Goal: Communication & Community: Answer question/provide support

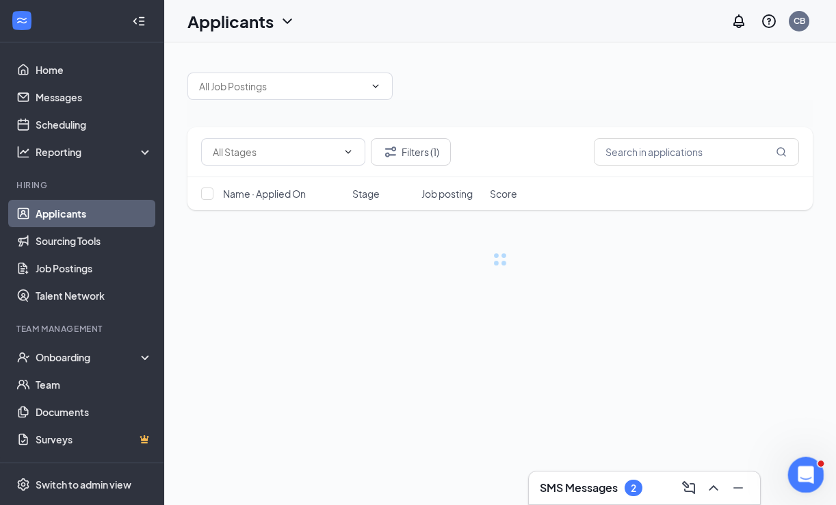
click at [813, 473] on div "Open Intercom Messenger" at bounding box center [803, 472] width 45 height 45
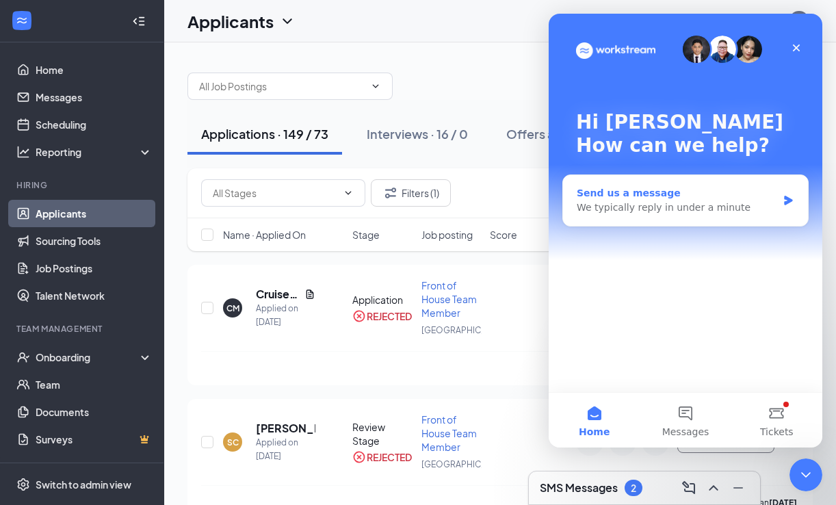
click at [687, 187] on div "Send us a message" at bounding box center [677, 193] width 200 height 14
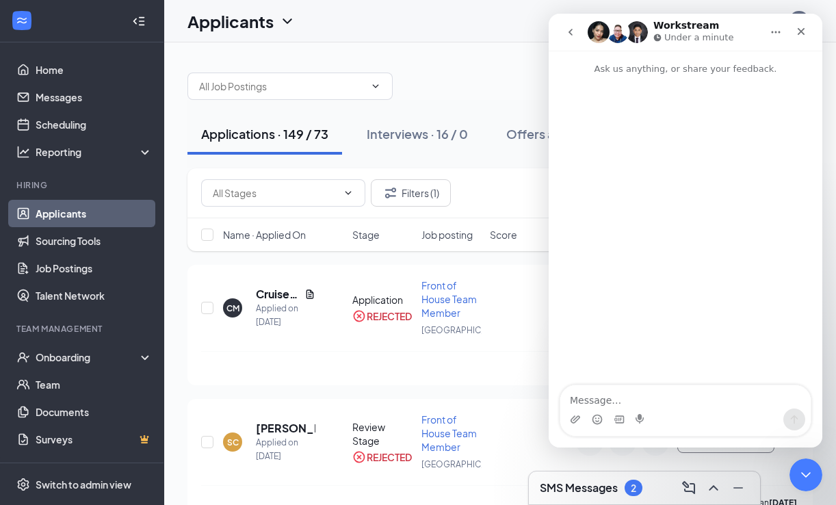
click at [625, 405] on textarea "Message…" at bounding box center [685, 396] width 250 height 23
type textarea ":"
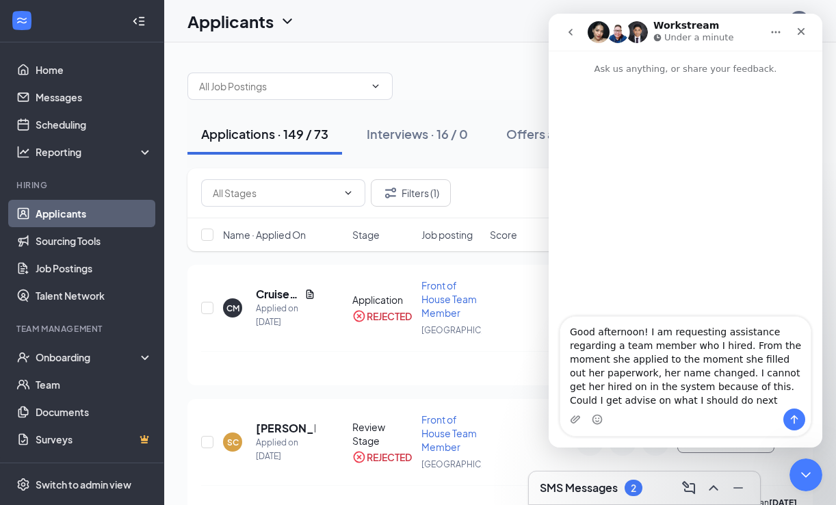
type textarea "Good afternoon! I am requesting assistance regarding a team member who I hired.…"
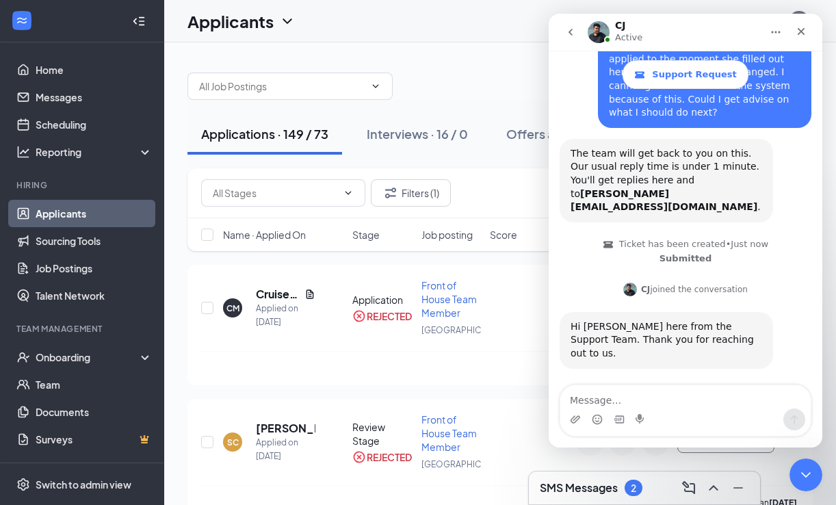
scroll to position [179, 0]
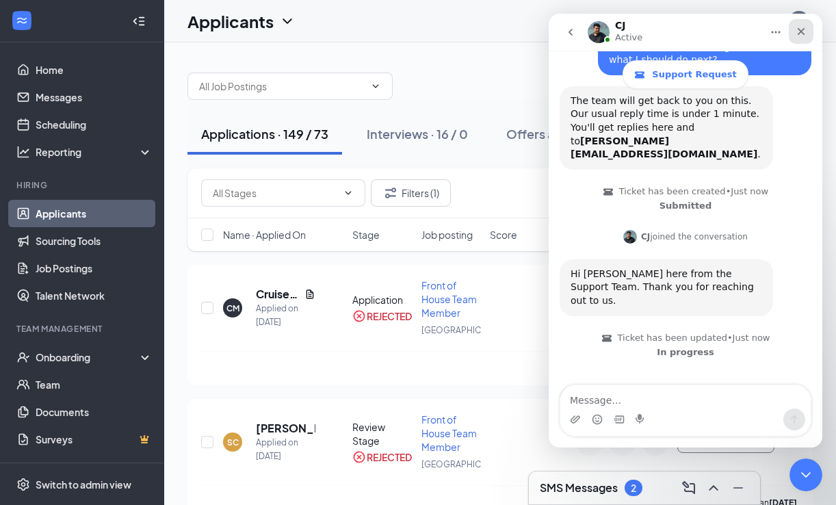
click at [805, 33] on icon "Close" at bounding box center [801, 31] width 11 height 11
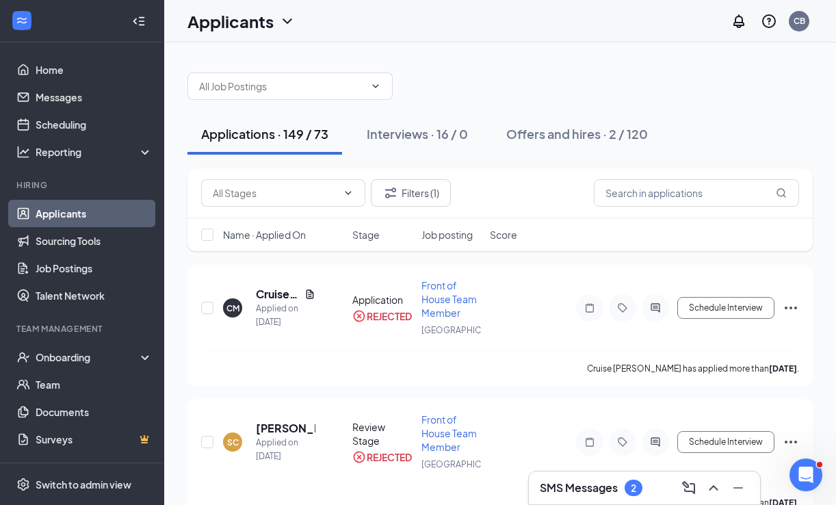
scroll to position [0, 0]
click at [263, 137] on div "Applications · 149 / 73" at bounding box center [264, 133] width 127 height 17
click at [433, 192] on button "Filters (1)" at bounding box center [411, 192] width 80 height 27
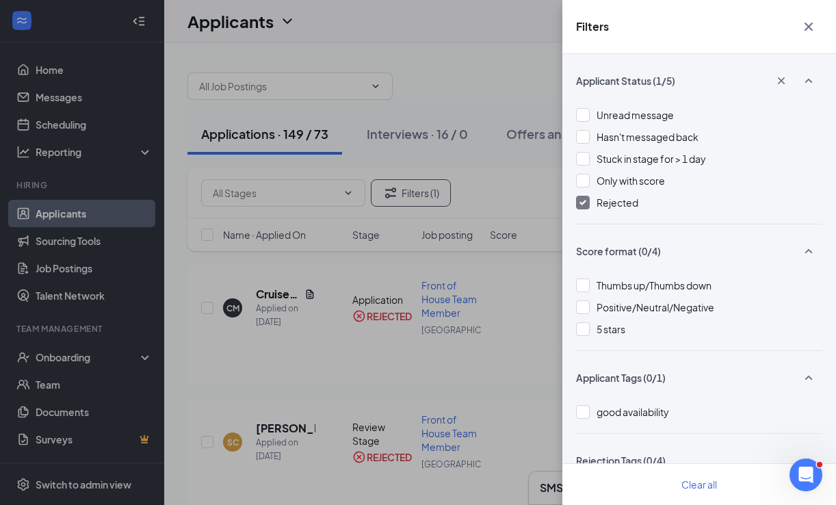
click at [577, 199] on div at bounding box center [583, 203] width 14 height 14
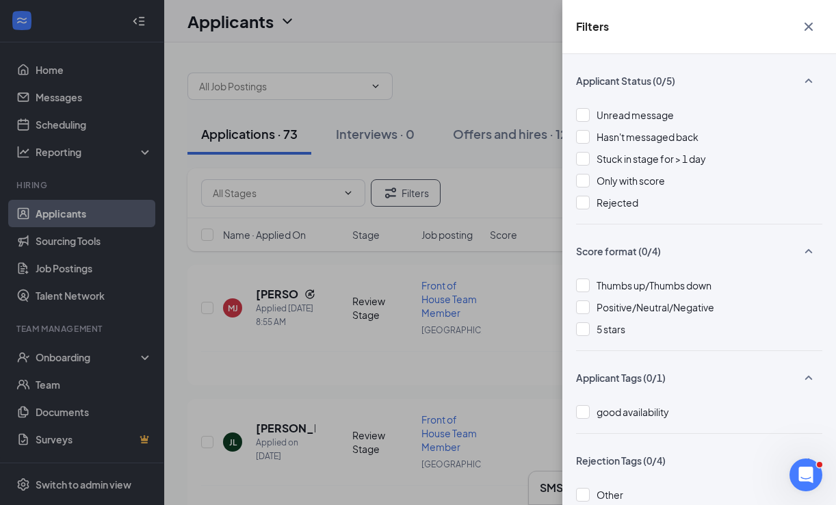
click at [813, 27] on icon "Cross" at bounding box center [808, 26] width 16 height 16
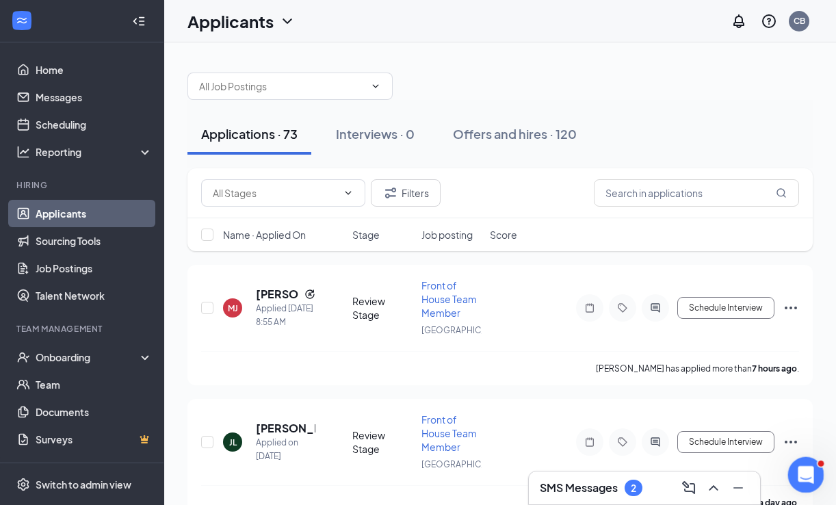
click at [797, 483] on div "Open Intercom Messenger" at bounding box center [803, 472] width 45 height 45
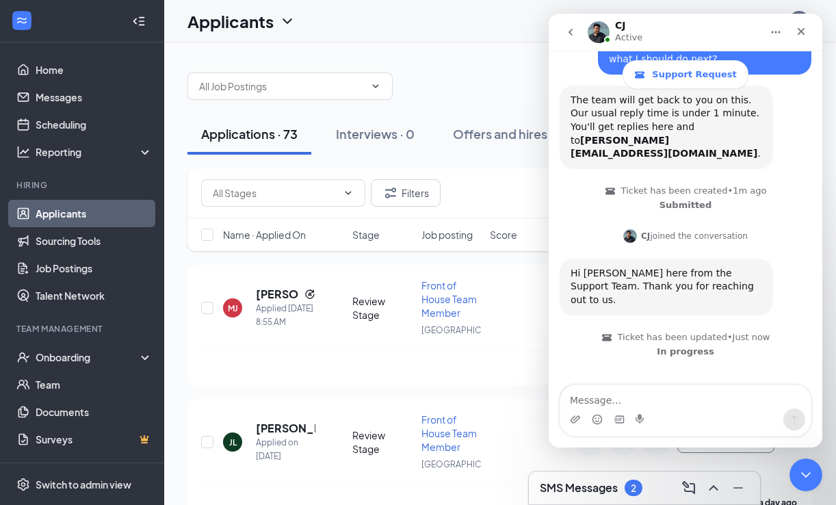
scroll to position [179, 0]
click at [686, 397] on textarea "Message…" at bounding box center [685, 396] width 250 height 23
type textarea "Hello [PERSON_NAME] thank you for your response!"
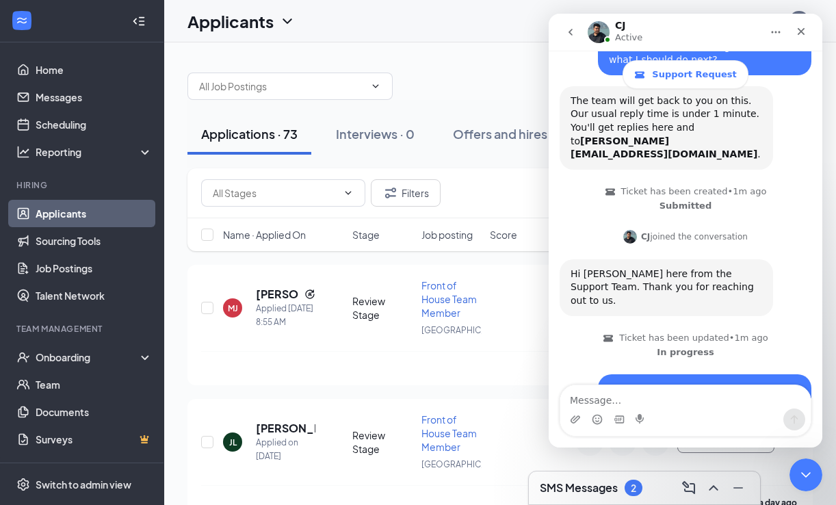
scroll to position [220, 0]
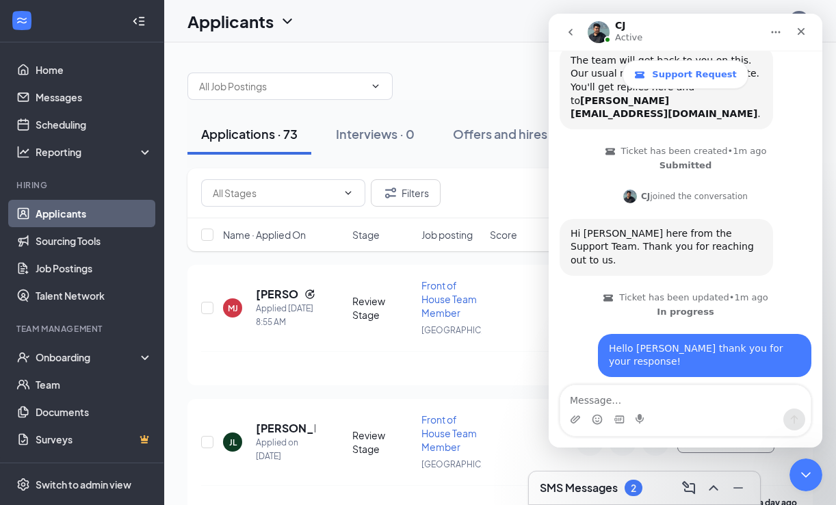
click at [614, 488] on h3 "SMS Messages" at bounding box center [579, 487] width 78 height 15
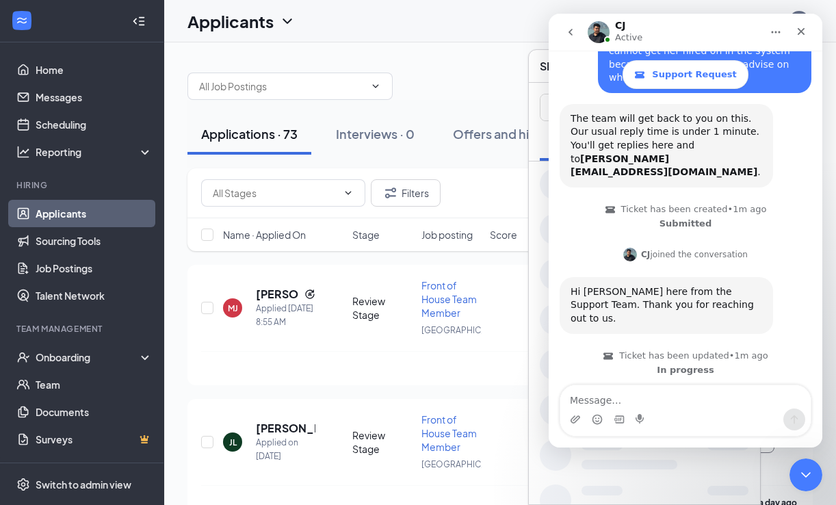
scroll to position [273, 0]
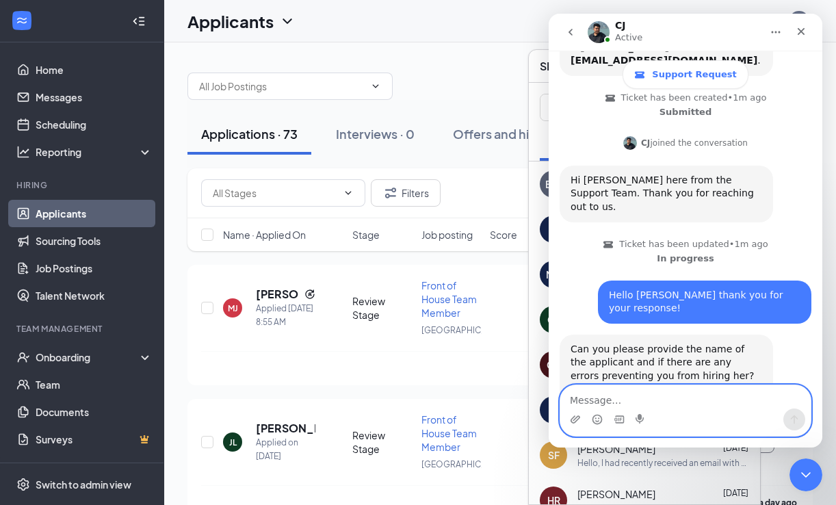
click at [627, 393] on textarea "Message…" at bounding box center [685, 396] width 250 height 23
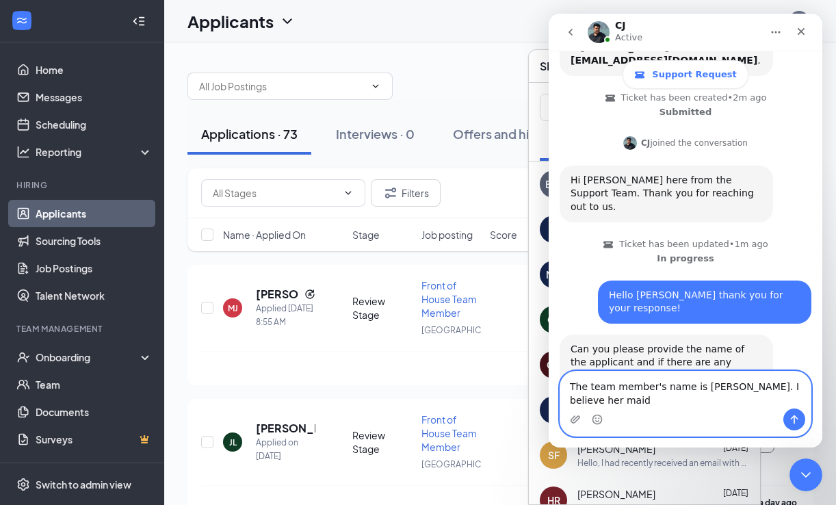
scroll to position [287, 0]
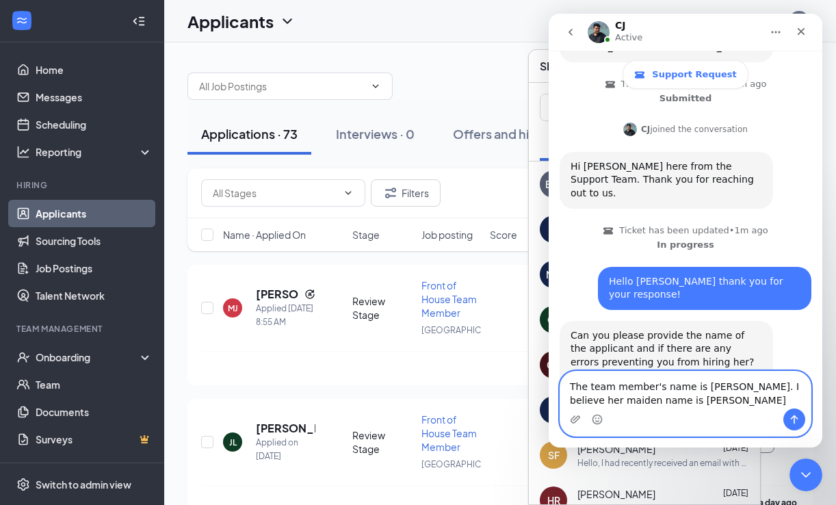
type textarea "The team member's name is [PERSON_NAME]. I believe her maiden name is [PERSON_N…"
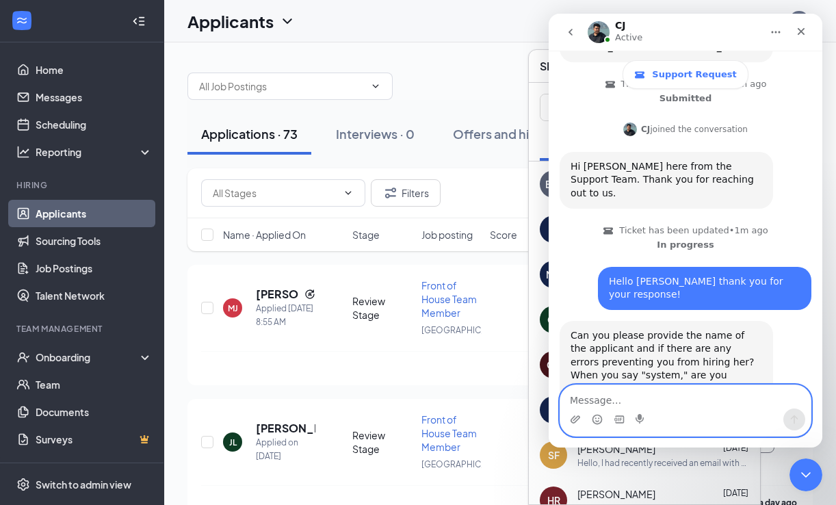
scroll to position [326, 0]
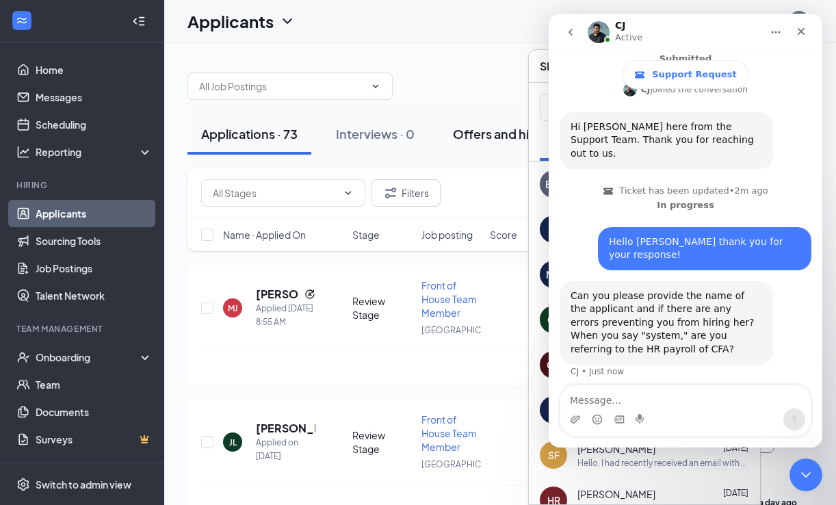
click at [471, 129] on div "Offers and hires · 120" at bounding box center [515, 133] width 124 height 17
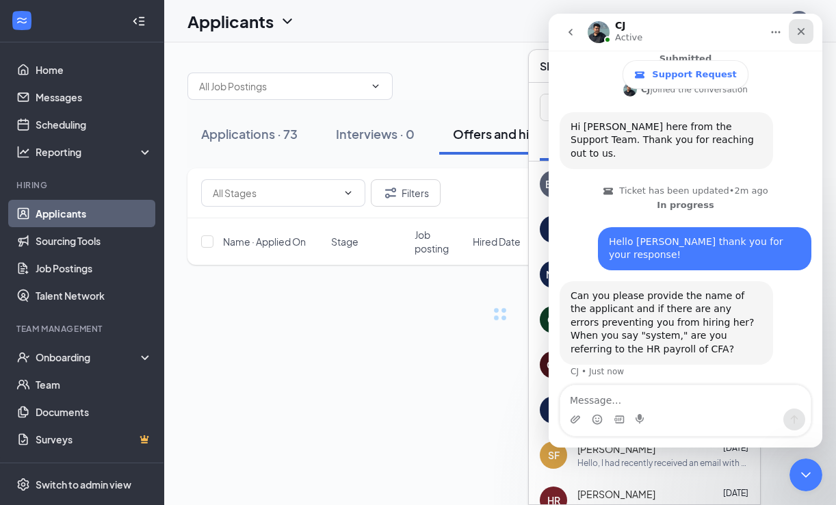
drag, startPoint x: 799, startPoint y: 29, endPoint x: 1348, endPoint y: 42, distance: 549.5
click at [800, 29] on icon "Close" at bounding box center [802, 32] width 8 height 8
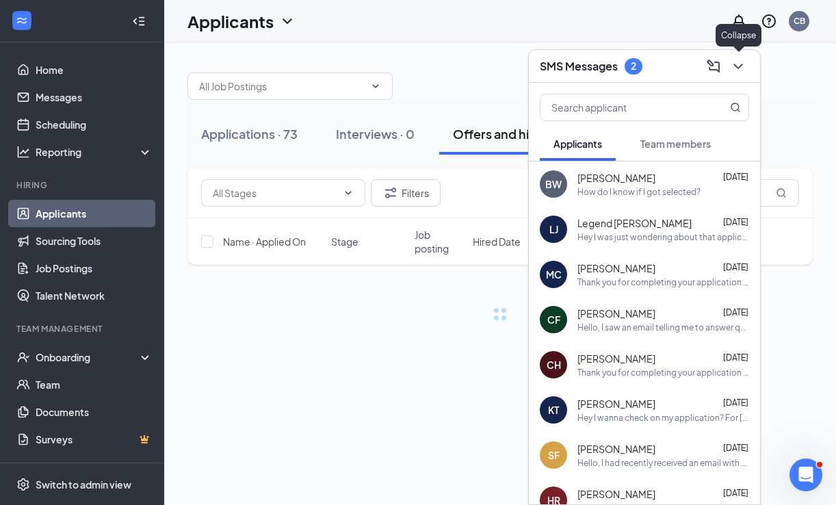
click at [740, 64] on icon "ChevronDown" at bounding box center [738, 66] width 16 height 16
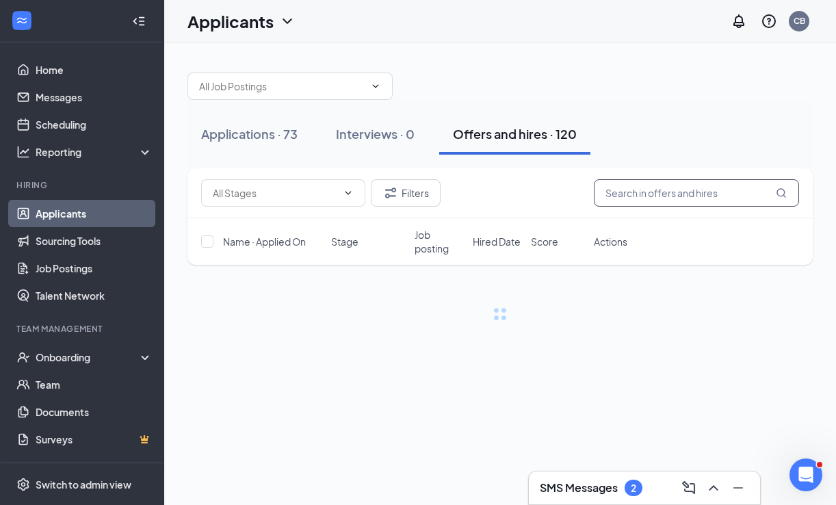
click at [653, 198] on input "text" at bounding box center [696, 192] width 205 height 27
type input "allie"
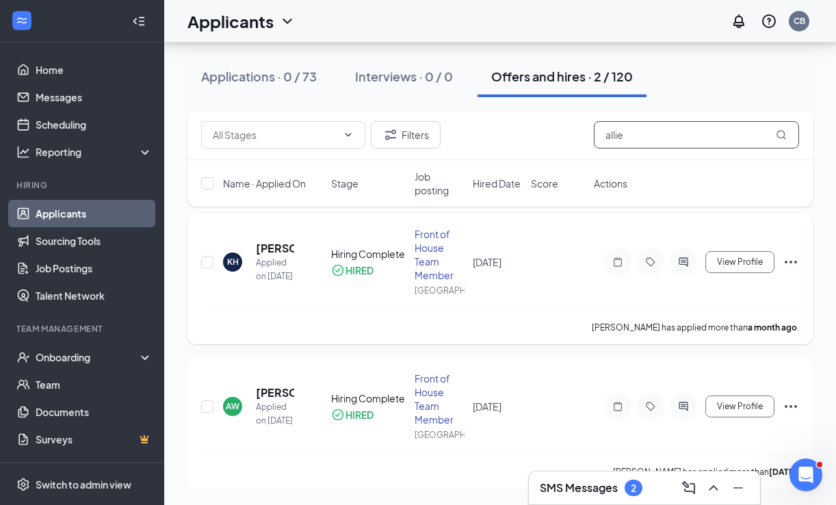
scroll to position [88, 0]
click at [273, 385] on h5 "Allie White" at bounding box center [275, 392] width 38 height 15
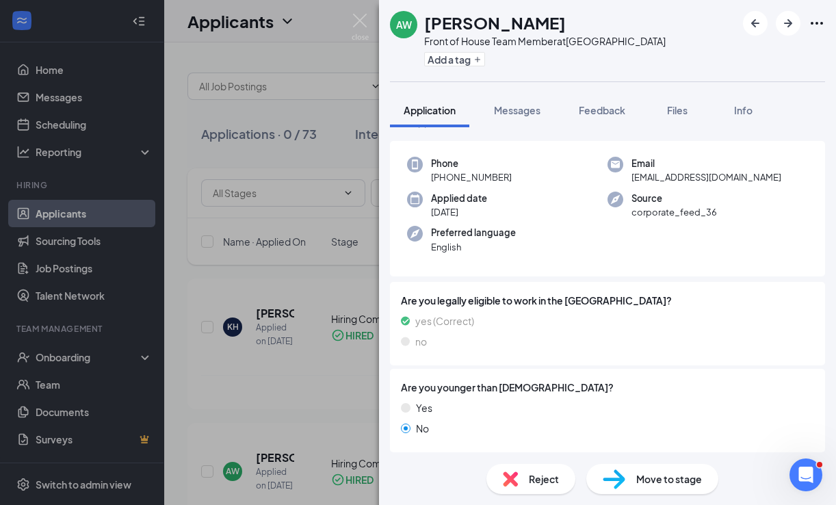
scroll to position [50, 0]
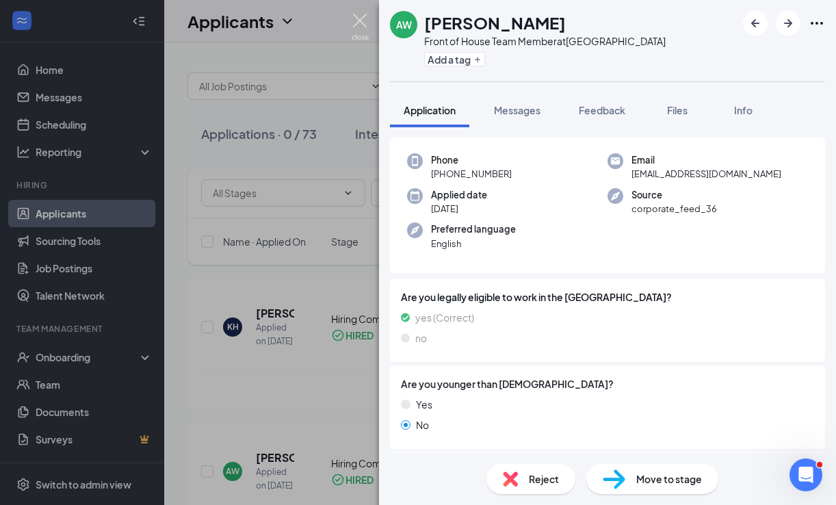
click at [362, 19] on img at bounding box center [360, 27] width 17 height 27
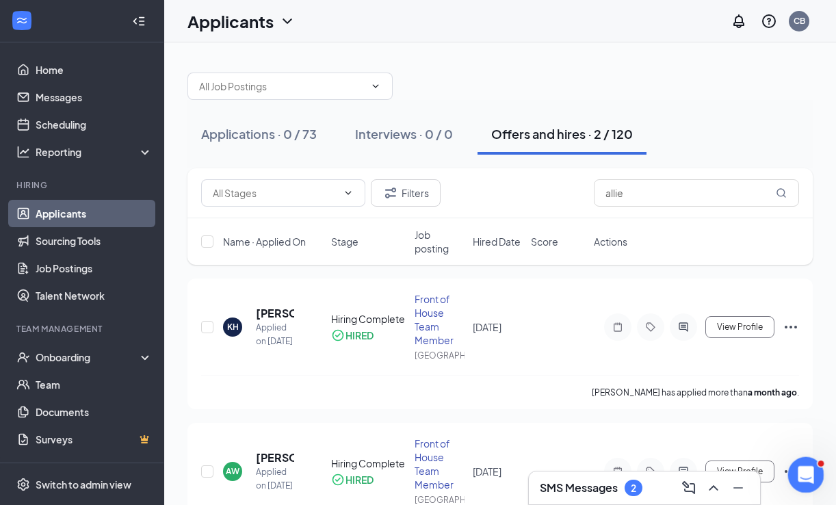
click at [819, 475] on div "Open Intercom Messenger" at bounding box center [803, 472] width 45 height 45
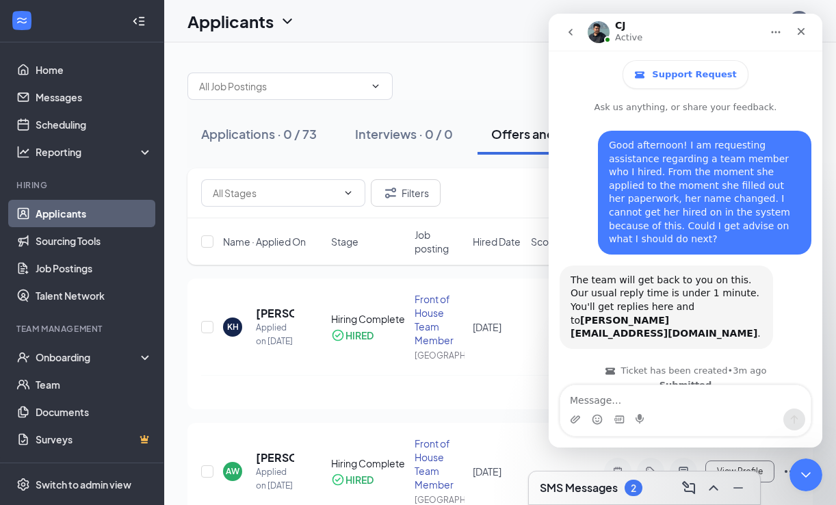
scroll to position [379, 0]
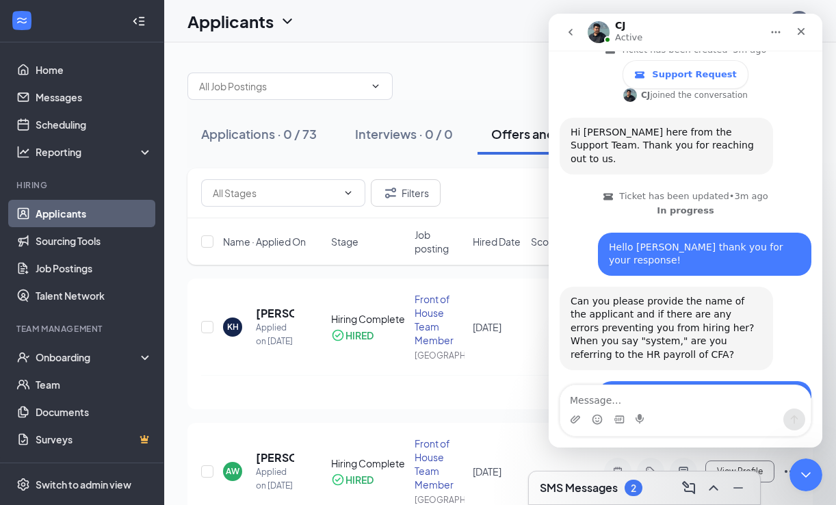
click at [688, 407] on textarea "Message…" at bounding box center [685, 396] width 250 height 23
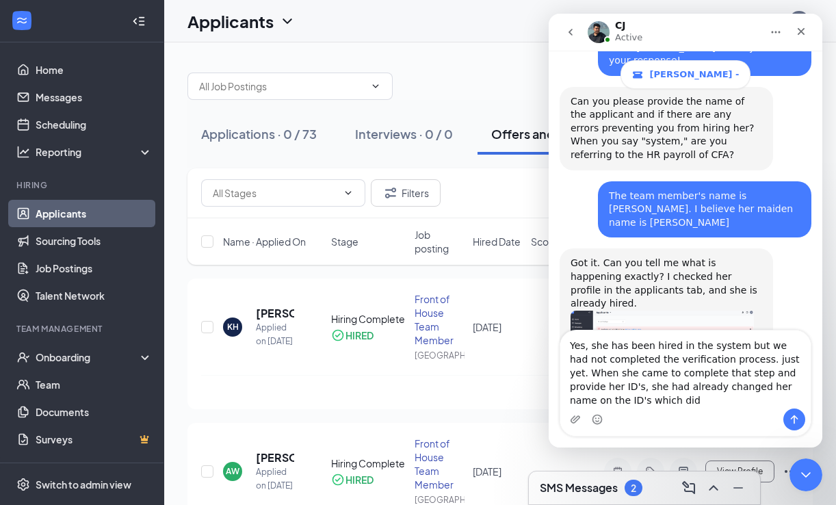
scroll to position [534, 0]
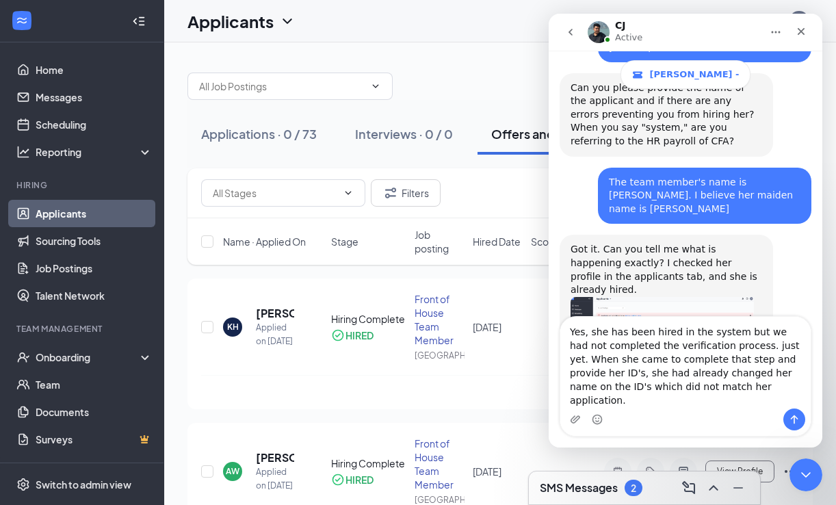
type textarea "Yes, she has been hired in the system but we had not completed the verification…"
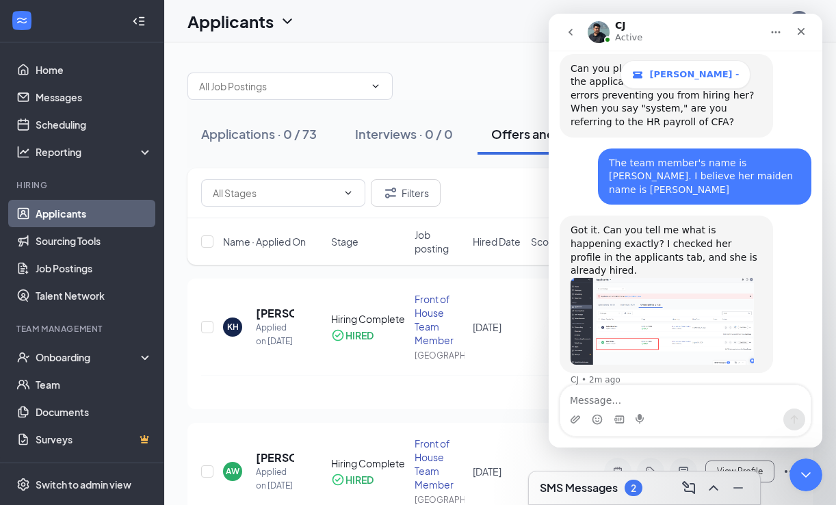
scroll to position [585, 0]
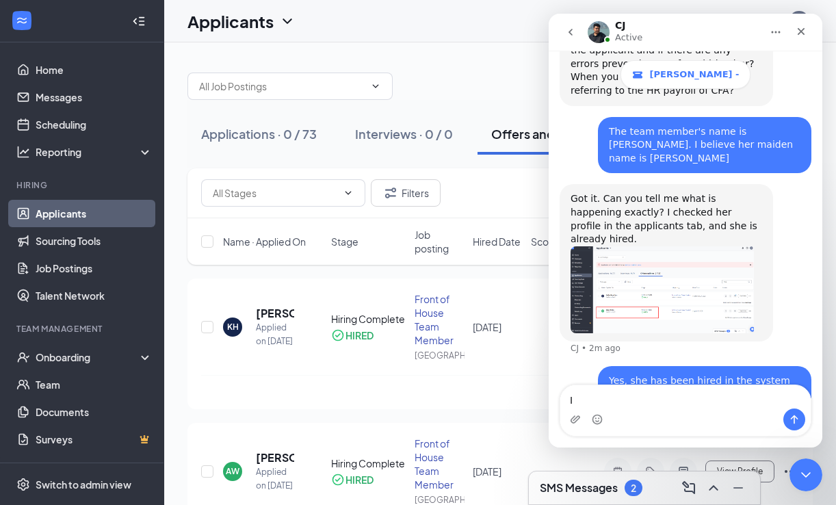
type textarea "I"
type textarea "w"
click at [268, 475] on div "August 8, 2025 4:14 PM" at bounding box center [259, 466] width 68 height 28
click at [262, 465] on h5 "Allie White" at bounding box center [275, 457] width 38 height 15
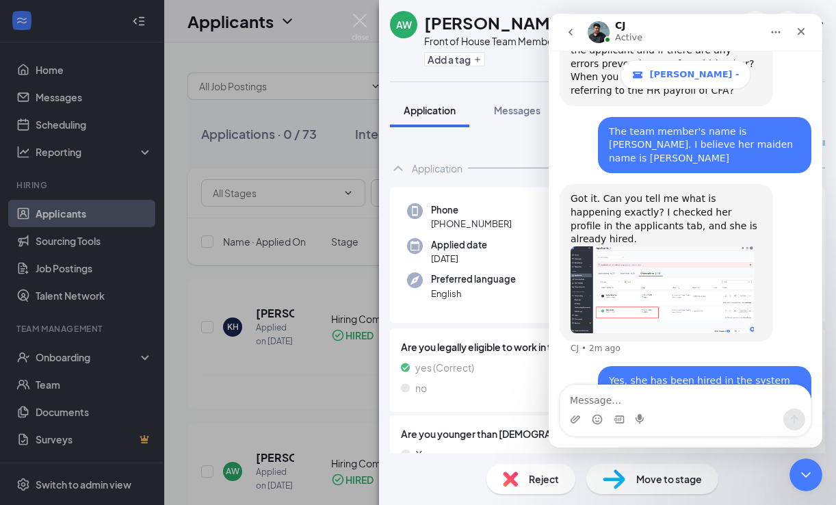
click at [70, 325] on div "AW Allie White Front of House Team Member at Veterans Parkway Add a tag Applica…" at bounding box center [418, 252] width 836 height 505
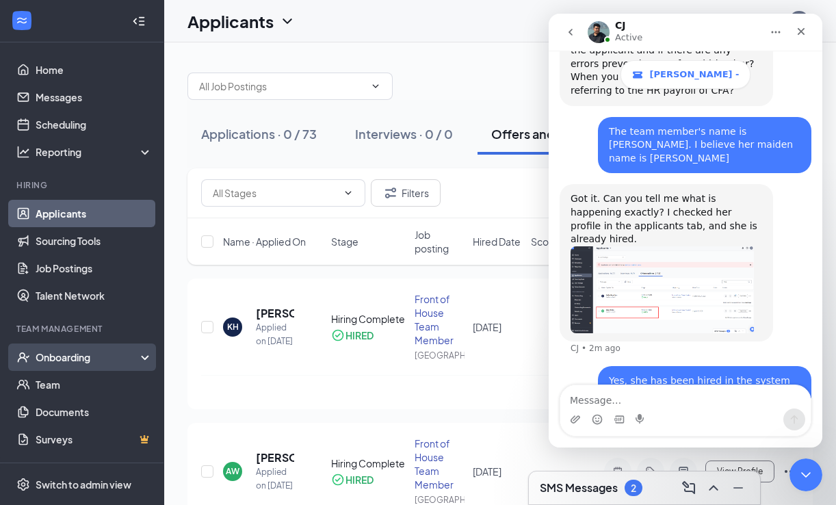
click at [68, 356] on div "Onboarding" at bounding box center [88, 357] width 105 height 14
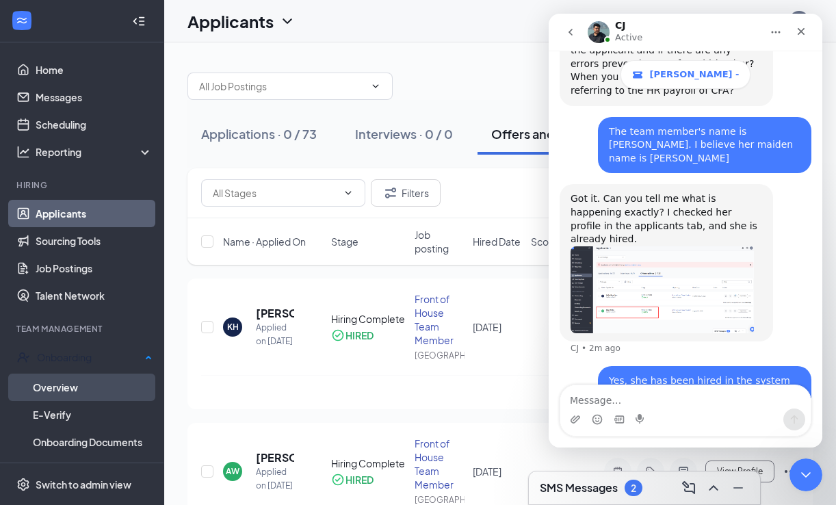
click at [76, 384] on link "Overview" at bounding box center [93, 387] width 120 height 27
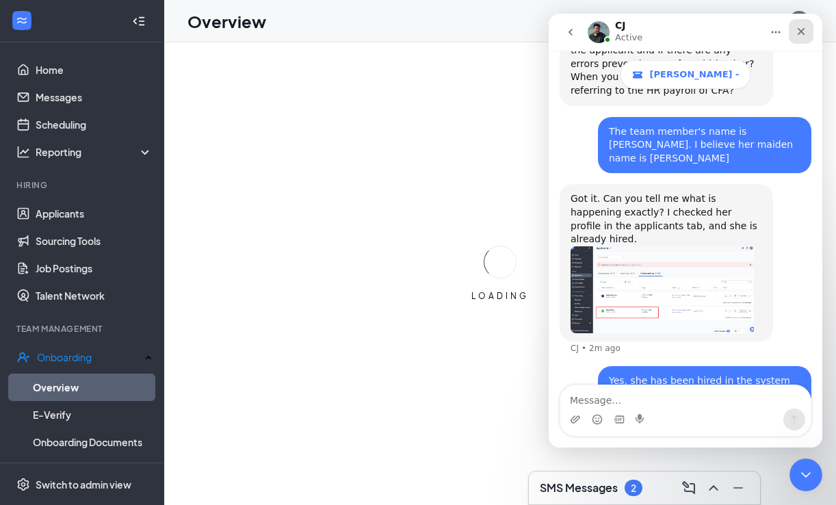
click at [804, 32] on icon "Close" at bounding box center [801, 31] width 11 height 11
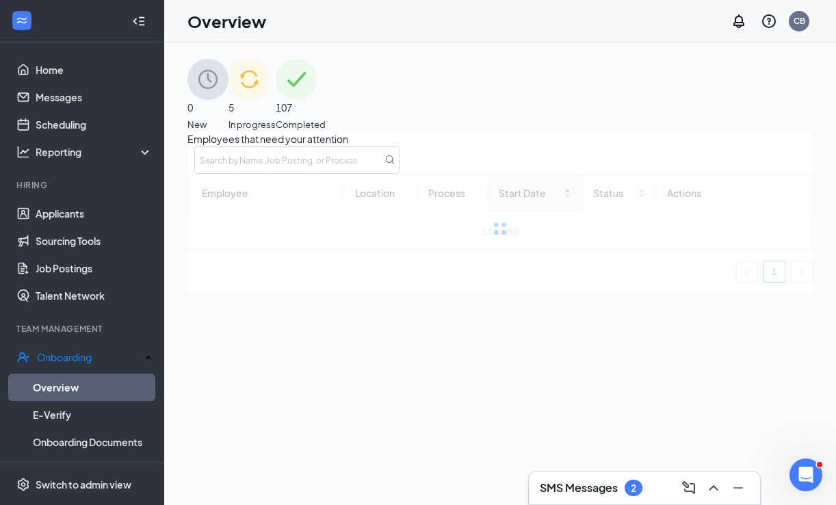
click at [276, 118] on span "In progress" at bounding box center [251, 125] width 47 height 14
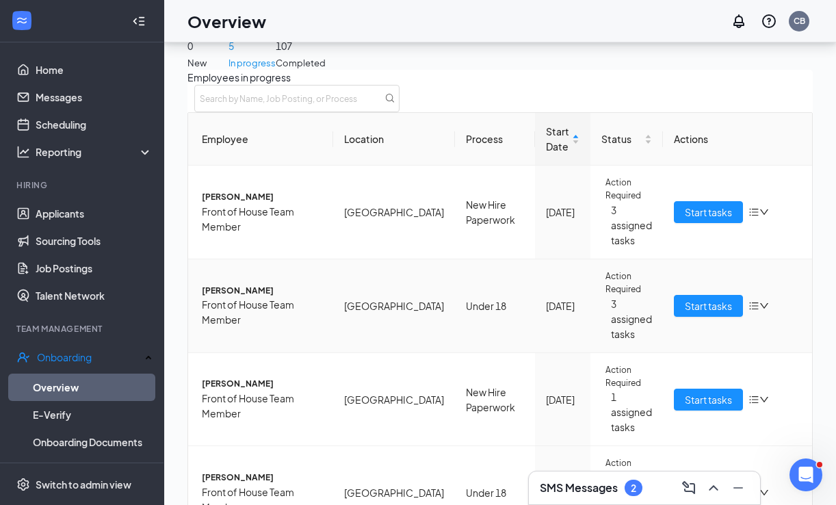
scroll to position [155, 0]
click at [689, 392] on span "Start tasks" at bounding box center [708, 399] width 47 height 15
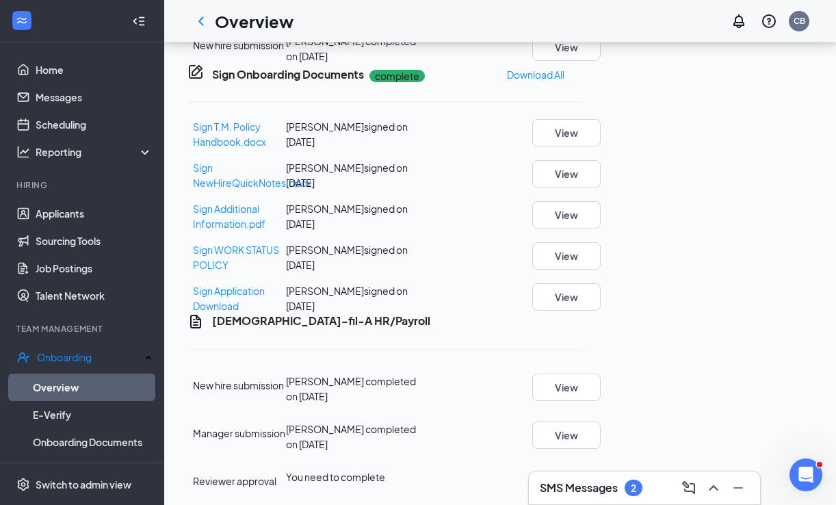
scroll to position [695, 0]
click at [581, 469] on button "Start" at bounding box center [571, 476] width 22 height 15
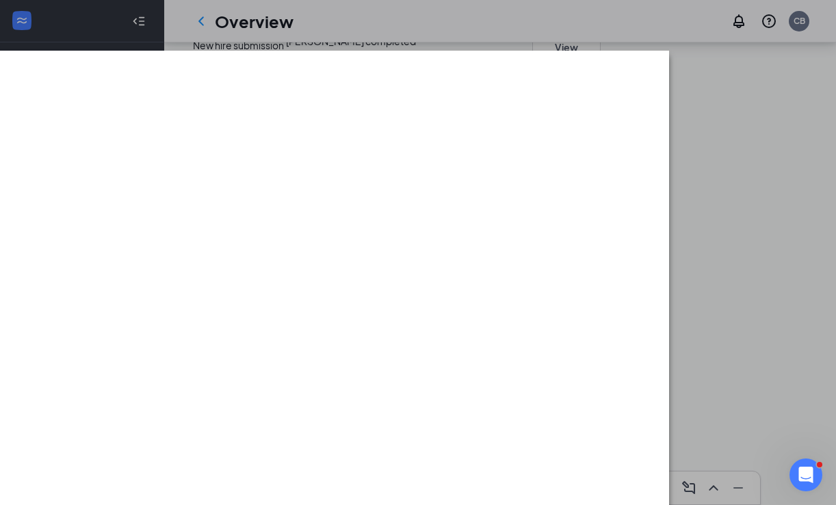
scroll to position [580, 0]
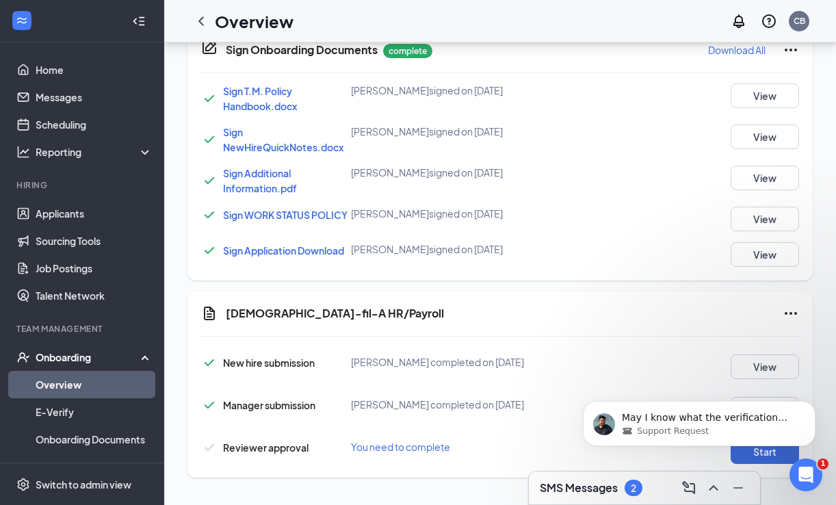
scroll to position [695, 0]
drag, startPoint x: 748, startPoint y: 476, endPoint x: 748, endPoint y: 467, distance: 8.9
click at [748, 452] on body "May I know what the verification process that you are referring to is? Support …" at bounding box center [699, 420] width 263 height 85
click at [763, 460] on body "May I know what the verification process that you are referring to is? Support …" at bounding box center [699, 420] width 263 height 85
click at [738, 458] on body "May I know what the verification process that you are referring to is? Support …" at bounding box center [699, 420] width 263 height 85
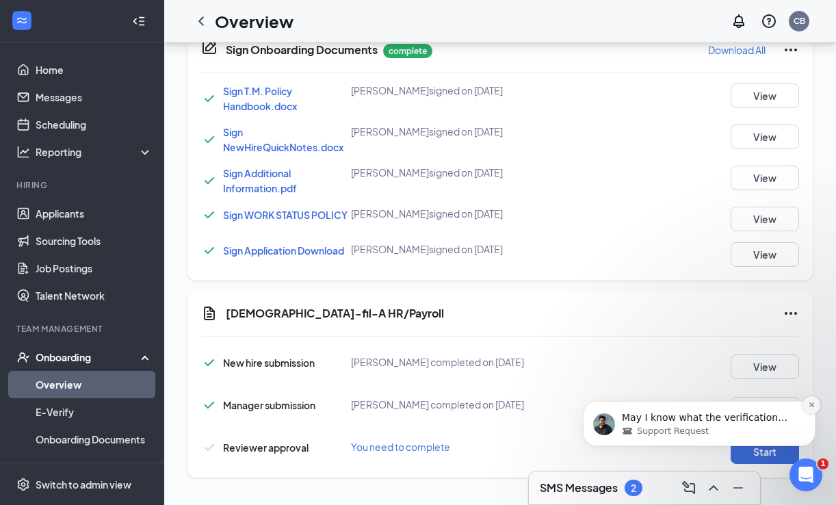
click at [818, 404] on button "Dismiss notification" at bounding box center [811, 405] width 18 height 18
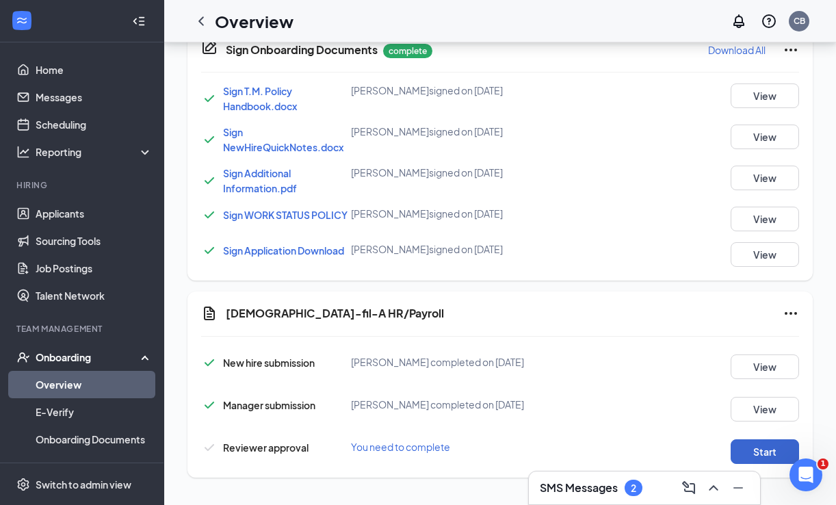
click at [758, 450] on button "Start" at bounding box center [765, 451] width 68 height 25
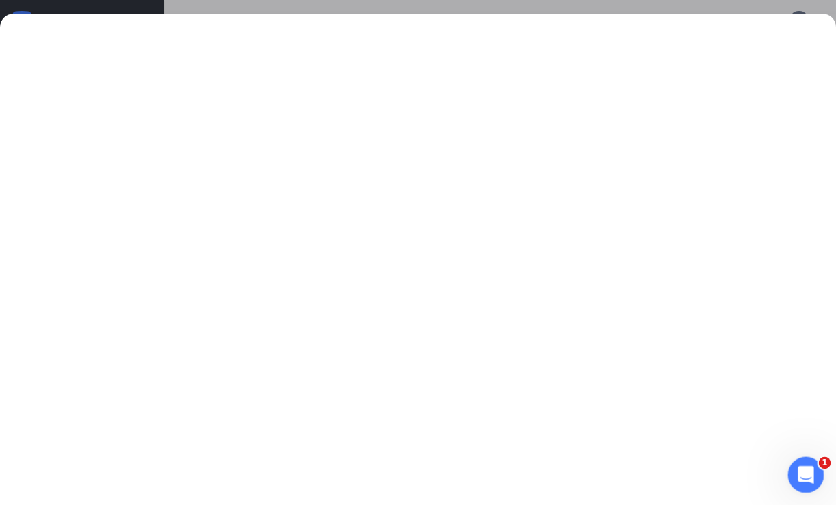
click at [802, 462] on div "Open Intercom Messenger" at bounding box center [803, 472] width 45 height 45
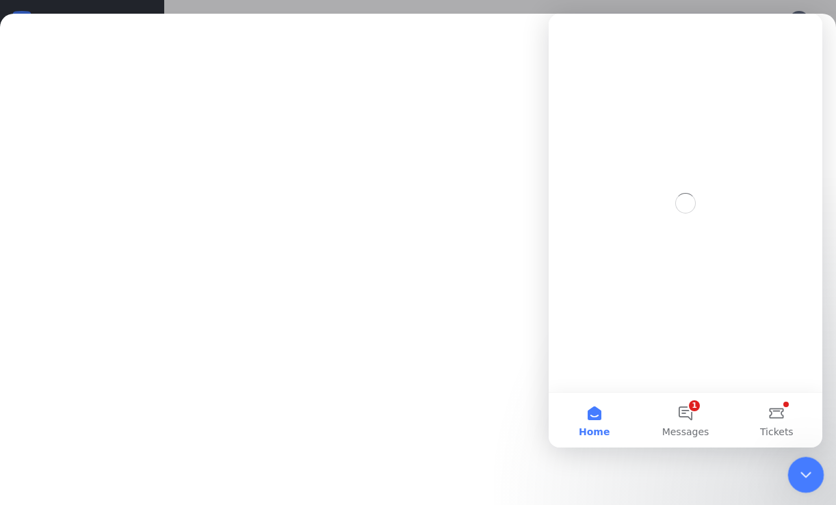
scroll to position [0, 0]
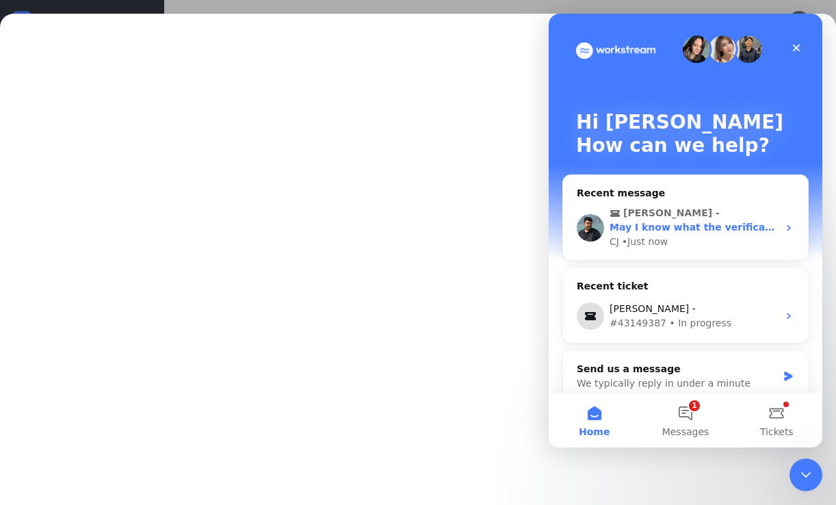
click at [706, 228] on span "May I know what the verification process that you are referring to is?" at bounding box center [798, 227] width 376 height 11
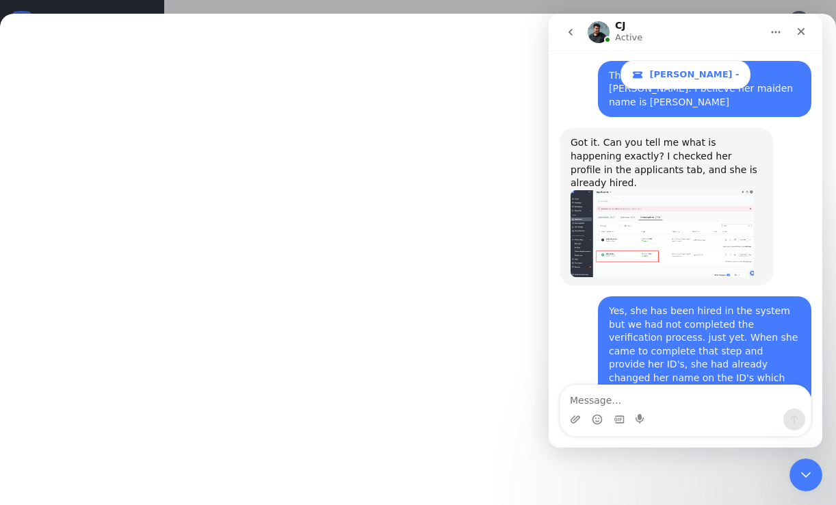
scroll to position [638, 0]
click at [608, 404] on textarea "Message…" at bounding box center [685, 396] width 250 height 23
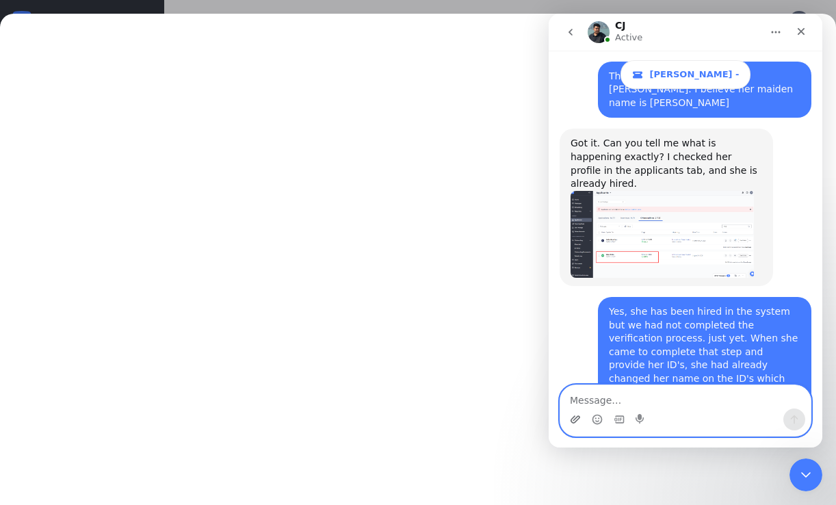
click at [575, 419] on icon "Upload attachment" at bounding box center [575, 419] width 11 height 11
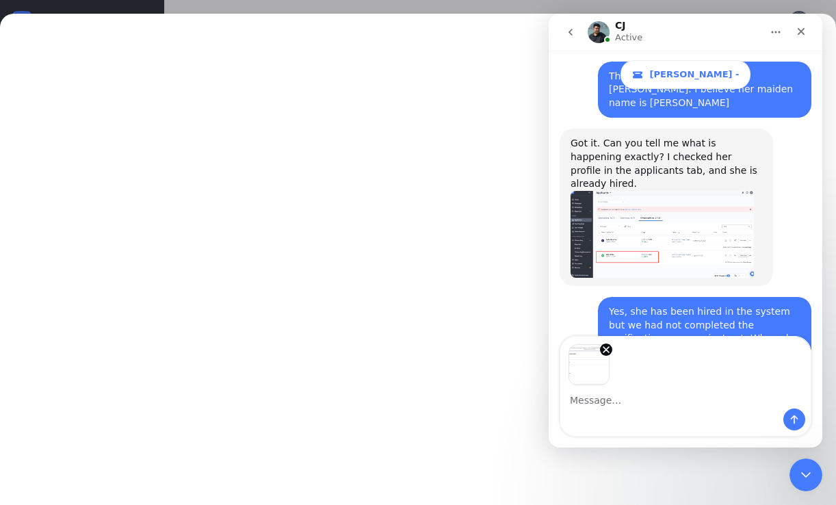
scroll to position [687, 0]
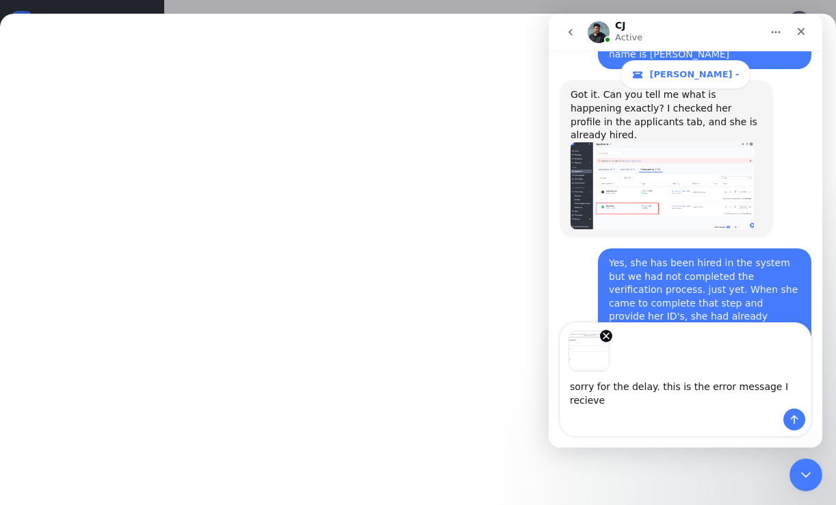
type textarea "sorry for the delay. this is the error message I receive."
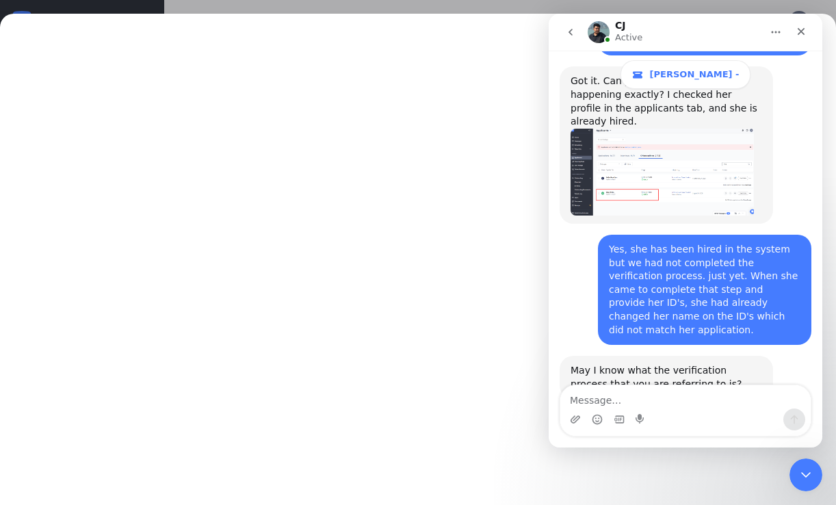
scroll to position [805, 0]
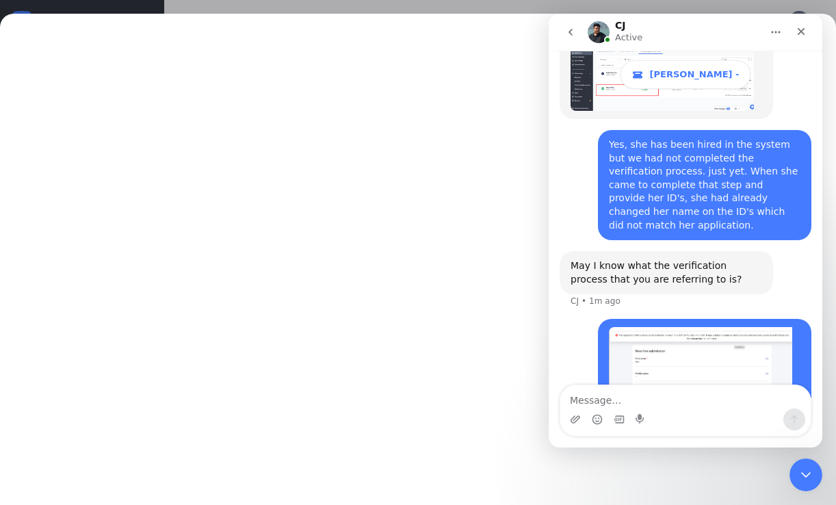
click at [597, 391] on textarea "Message…" at bounding box center [685, 396] width 250 height 23
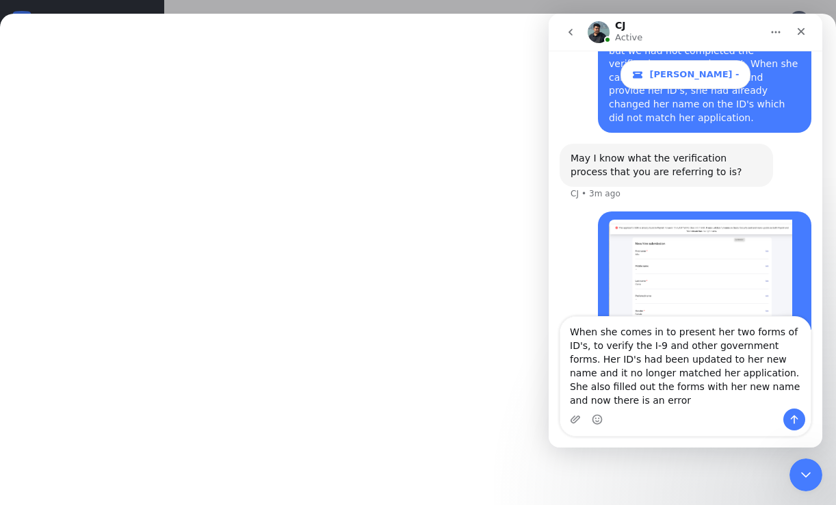
scroll to position [926, 0]
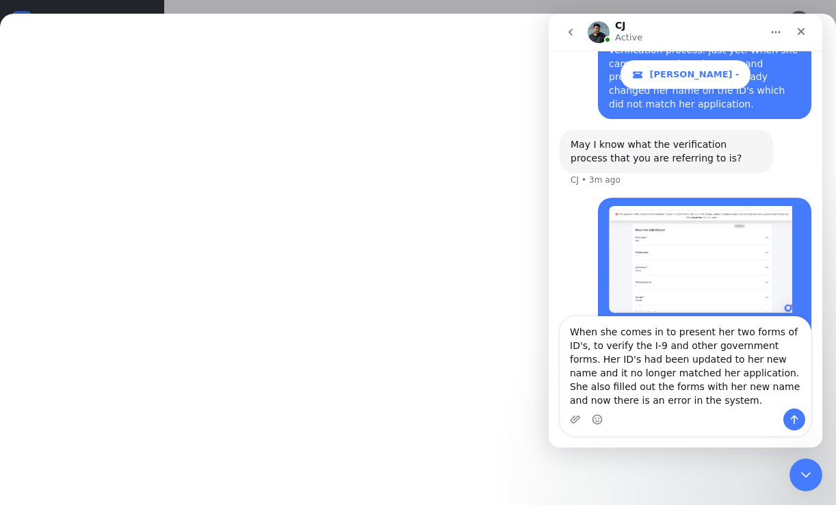
type textarea "When she comes in to present her two forms of ID's, to verify the I-9 and other…"
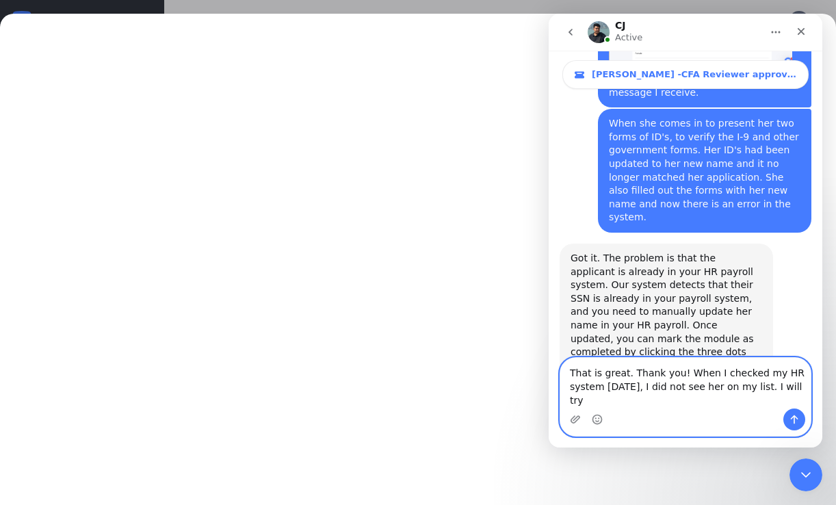
scroll to position [1173, 0]
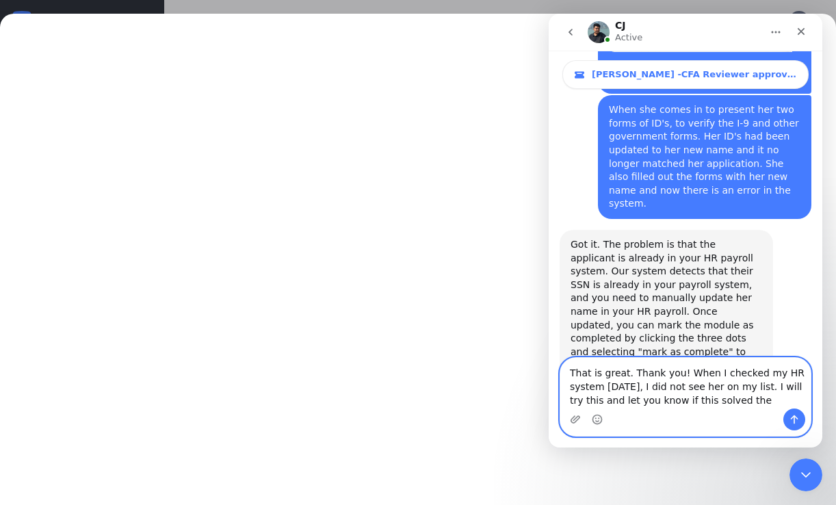
type textarea "That is great. Thank you! When I checked my HR system [DATE], I did not see her…"
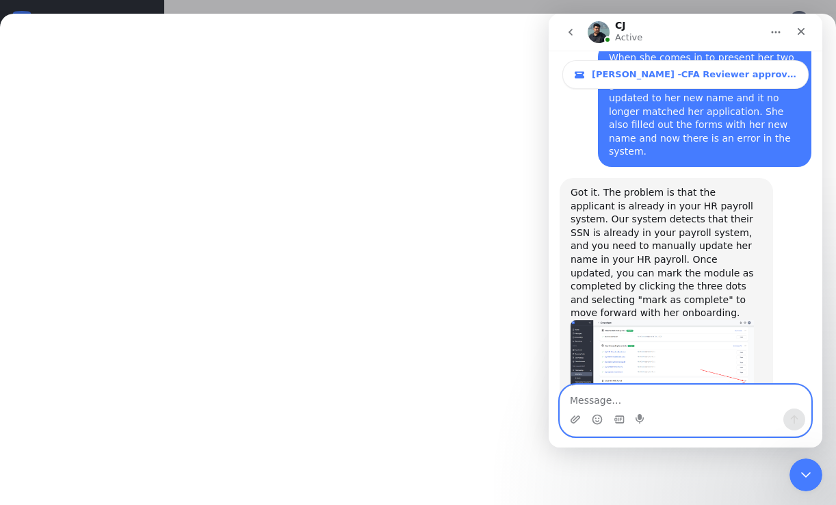
scroll to position [1278, 0]
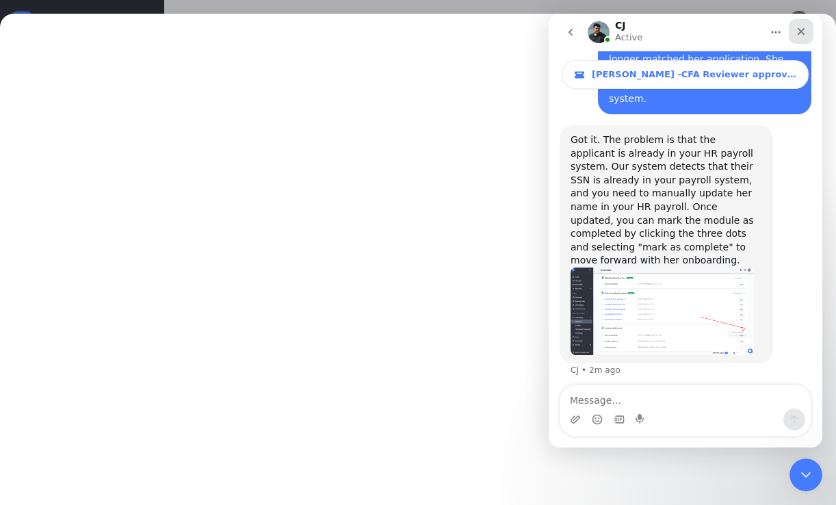
click at [804, 27] on icon "Close" at bounding box center [801, 31] width 11 height 11
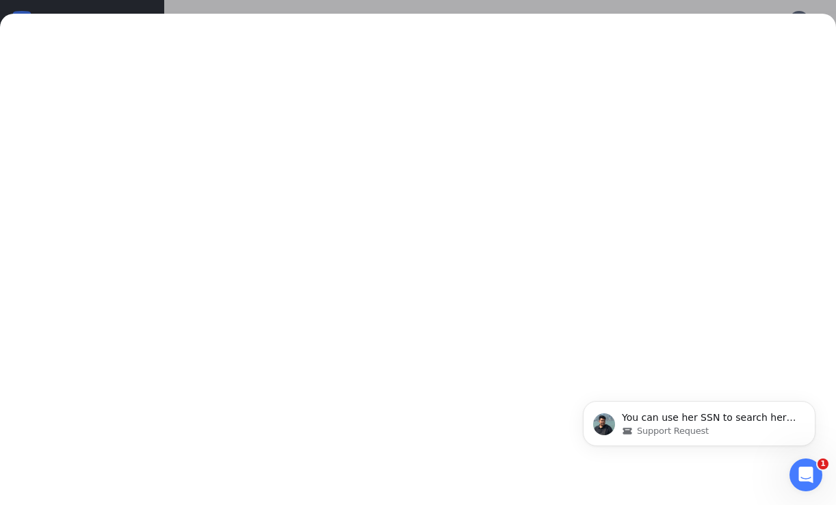
scroll to position [0, 0]
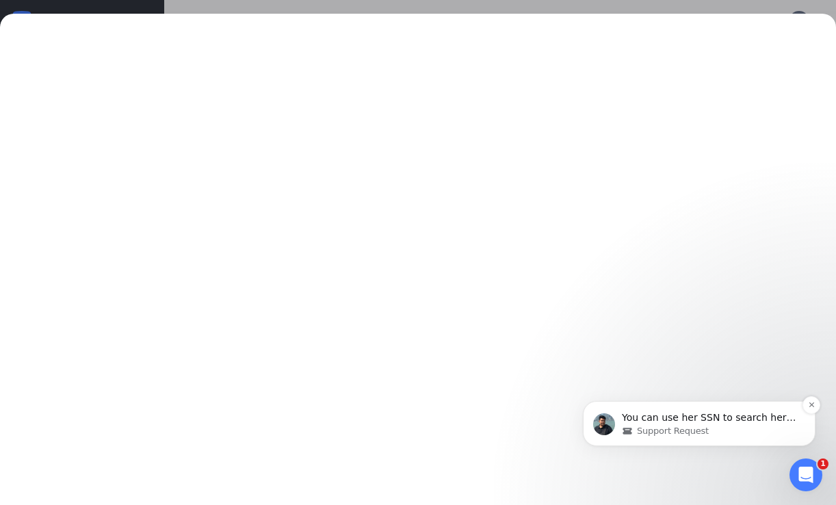
click at [714, 422] on span "You can use her SSN to search her name on your HR system to be more accurate. T…" at bounding box center [709, 458] width 175 height 92
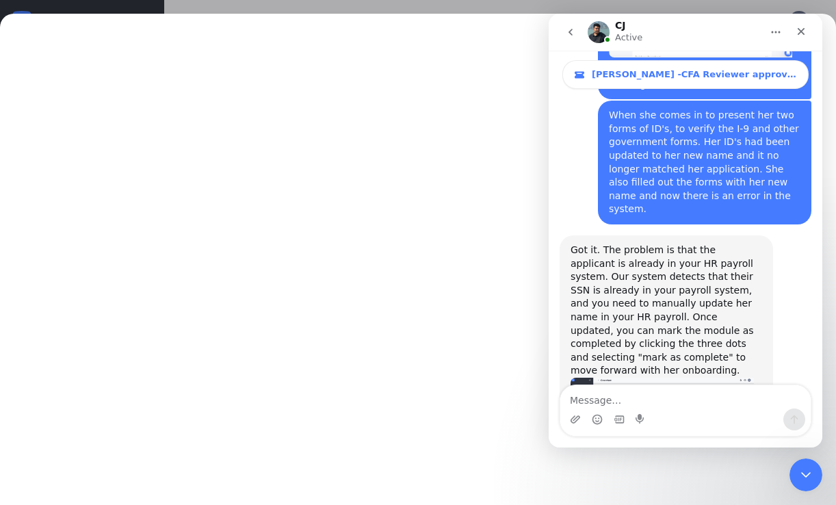
scroll to position [1353, 0]
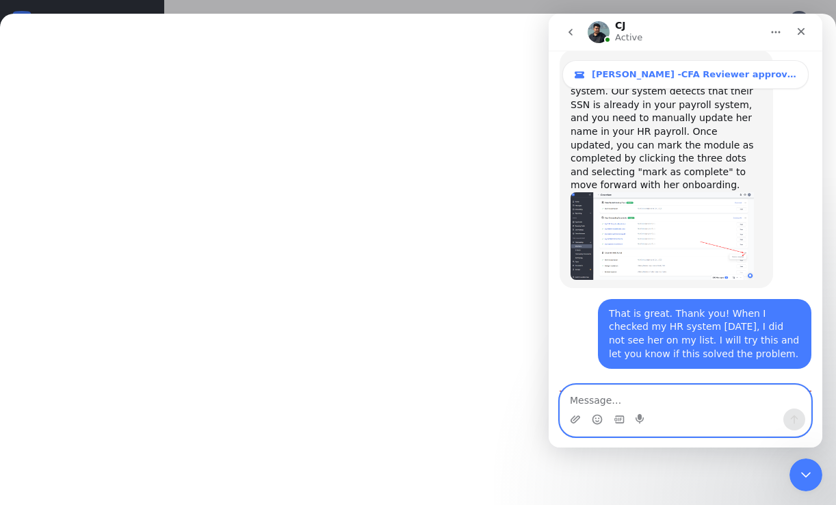
click at [665, 407] on textarea "Message…" at bounding box center [685, 396] width 250 height 23
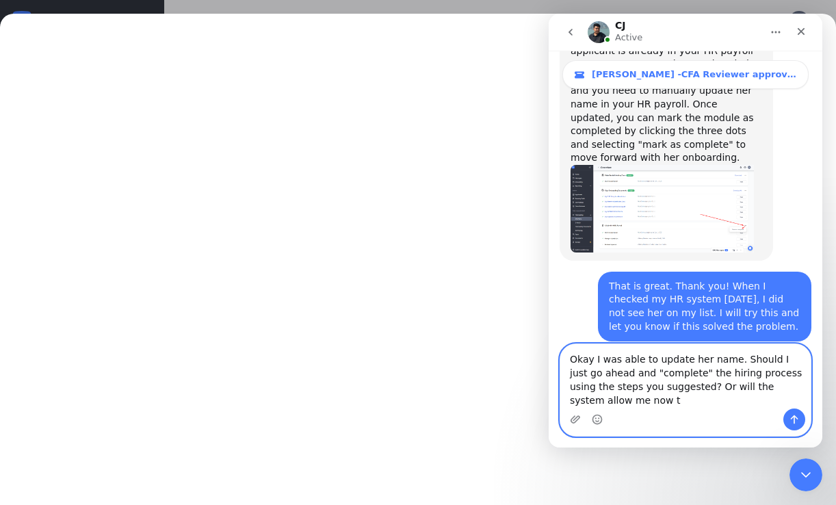
scroll to position [1394, 0]
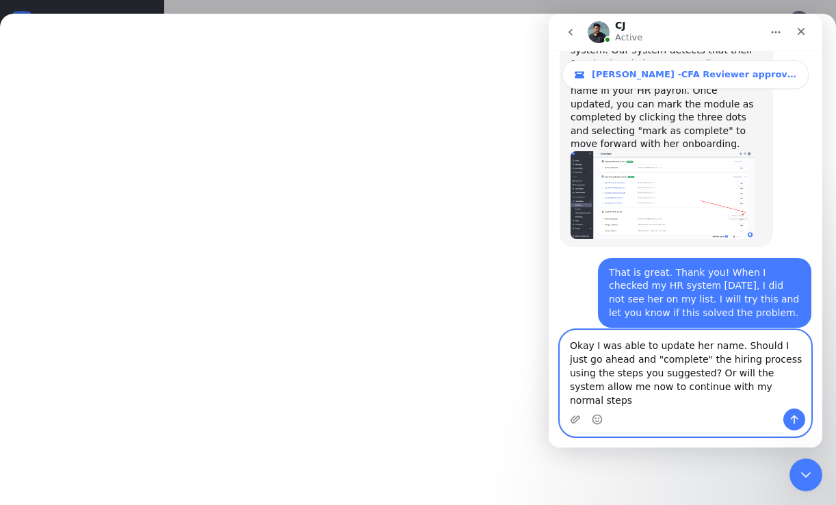
type textarea "Okay I was able to update her name. Should I just go ahead and "complete" the h…"
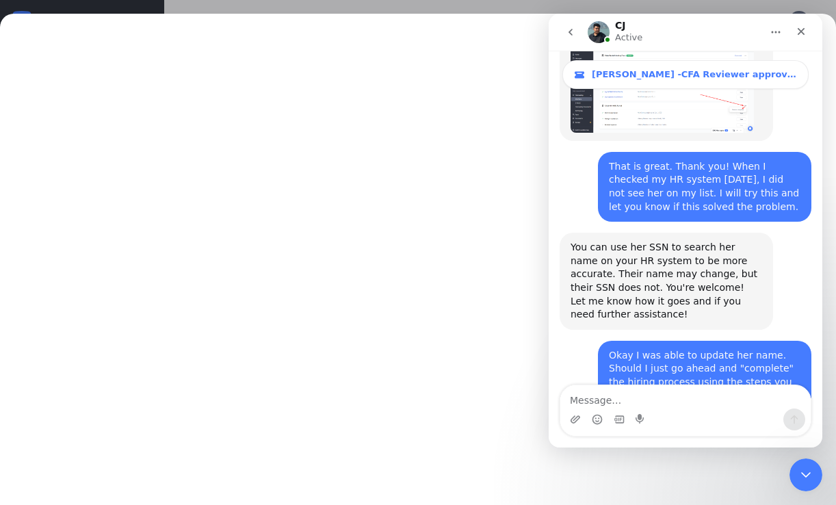
scroll to position [1546, 0]
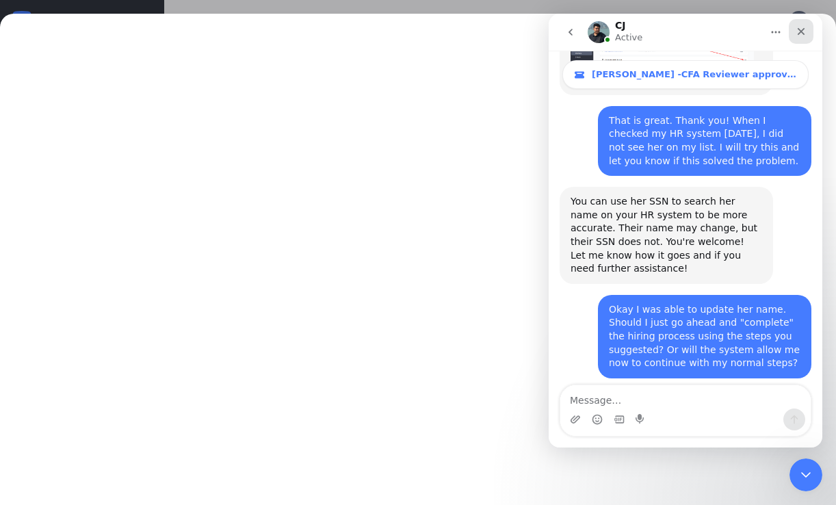
click at [799, 35] on icon "Close" at bounding box center [801, 31] width 11 height 11
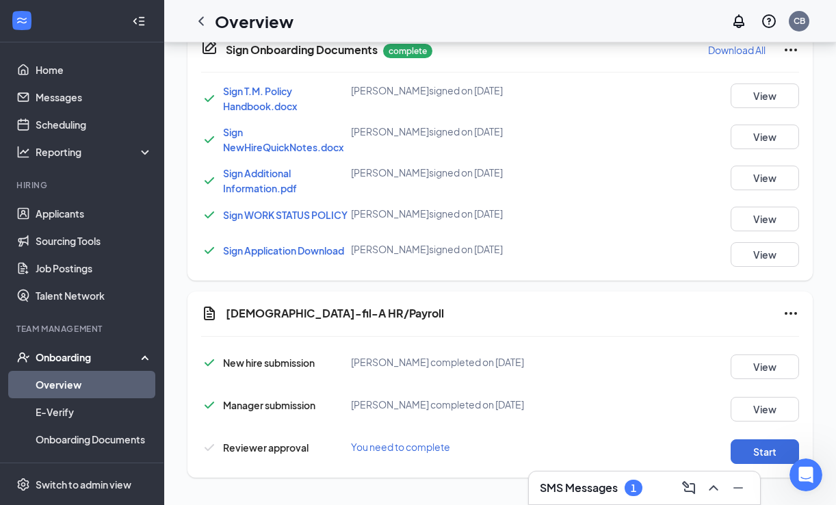
scroll to position [695, 0]
click at [790, 311] on icon "Ellipses" at bounding box center [791, 313] width 16 height 16
click at [777, 337] on span "Mark as complete" at bounding box center [740, 342] width 80 height 14
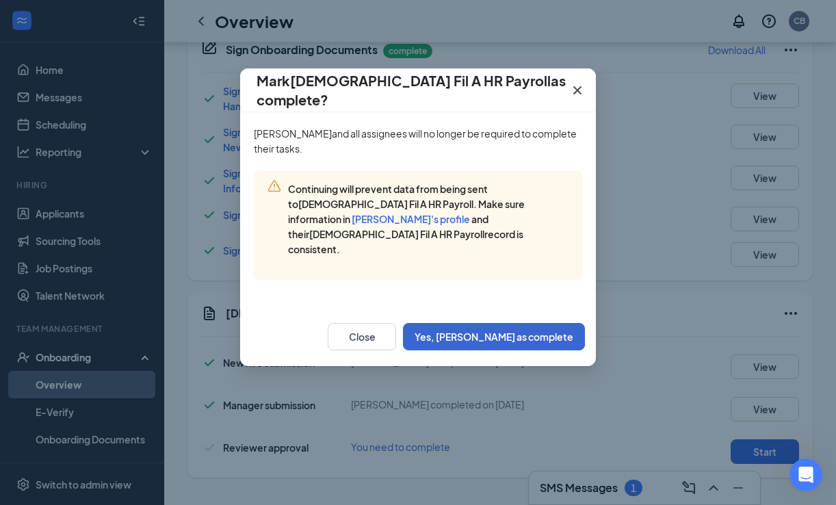
click at [540, 323] on button "Yes, [PERSON_NAME] as complete" at bounding box center [494, 336] width 182 height 27
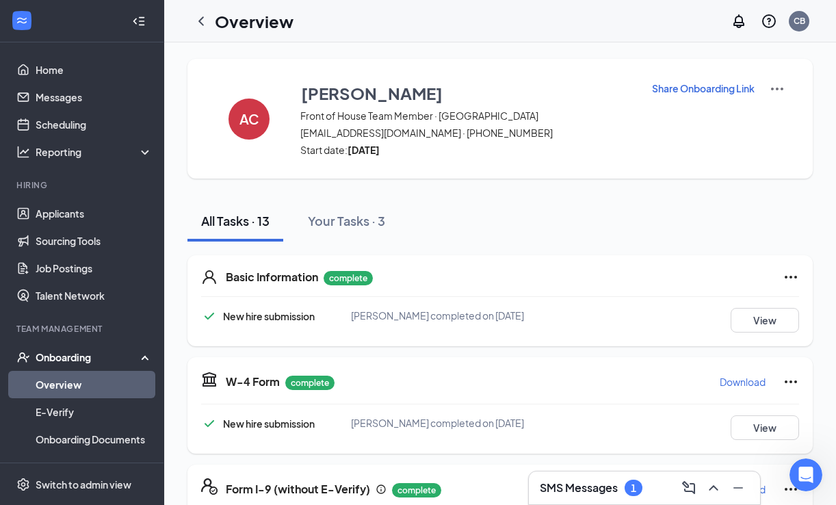
scroll to position [0, 0]
click at [792, 473] on div "Open Intercom Messenger" at bounding box center [803, 472] width 45 height 45
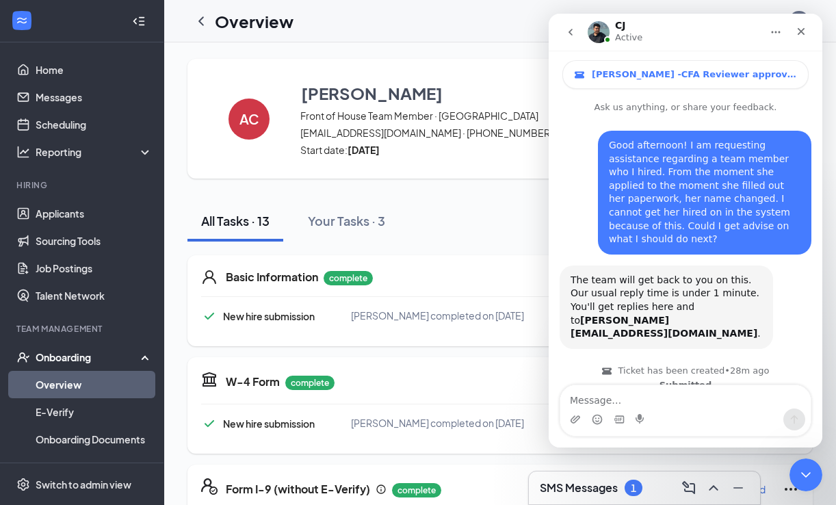
scroll to position [1546, 0]
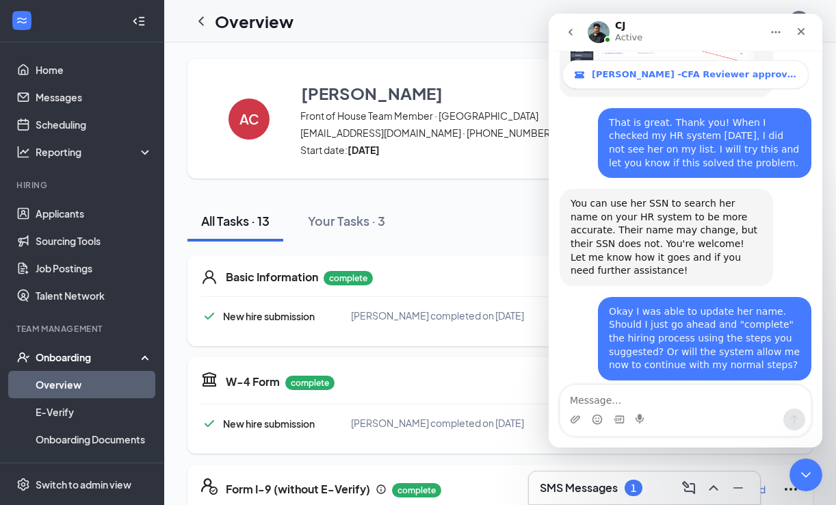
click at [679, 407] on textarea "Message…" at bounding box center [685, 396] width 250 height 23
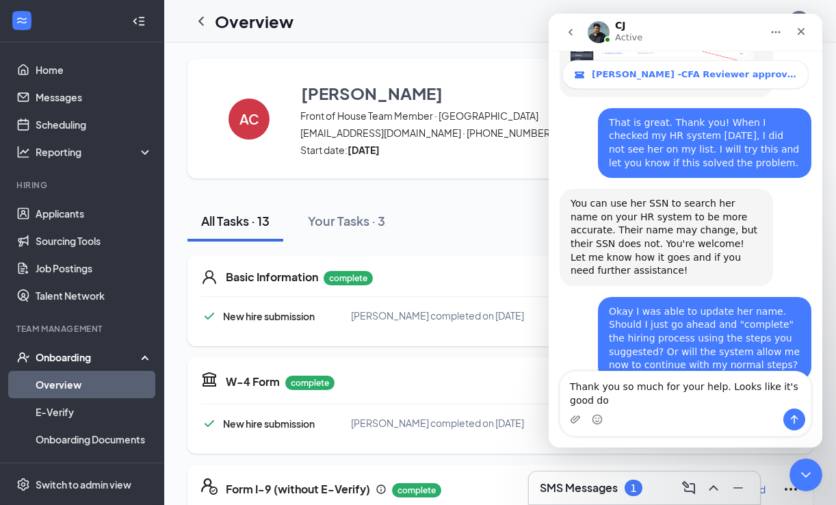
scroll to position [1560, 0]
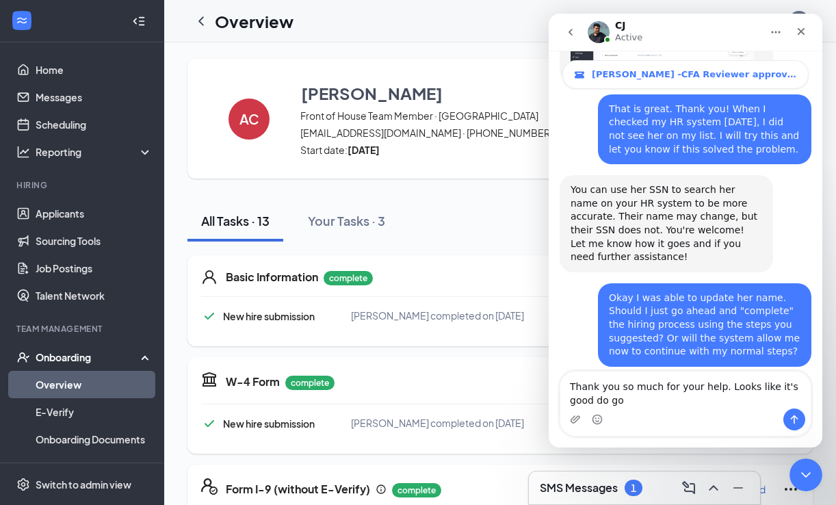
type textarea "Thank you so much for your help. Looks like it's good do go"
click at [620, 403] on textarea "Thank you so much for your help. Looks like it's good do go" at bounding box center [685, 389] width 250 height 37
type textarea "Thank you so much for your help. Looks like it's good do go!"
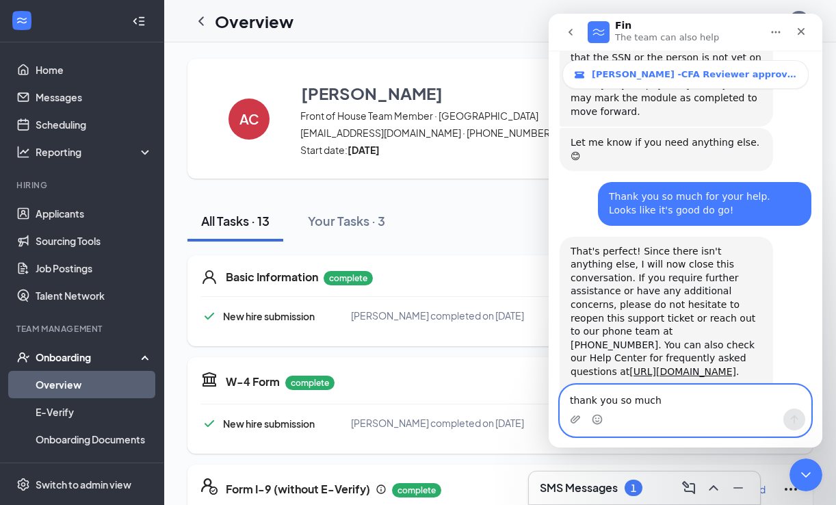
scroll to position [1908, 0]
type textarea "thank you so much!"
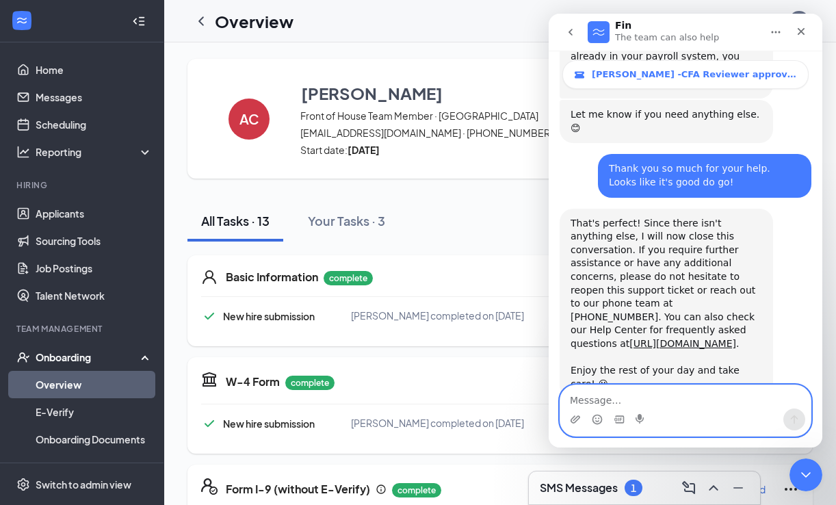
scroll to position [1948, 0]
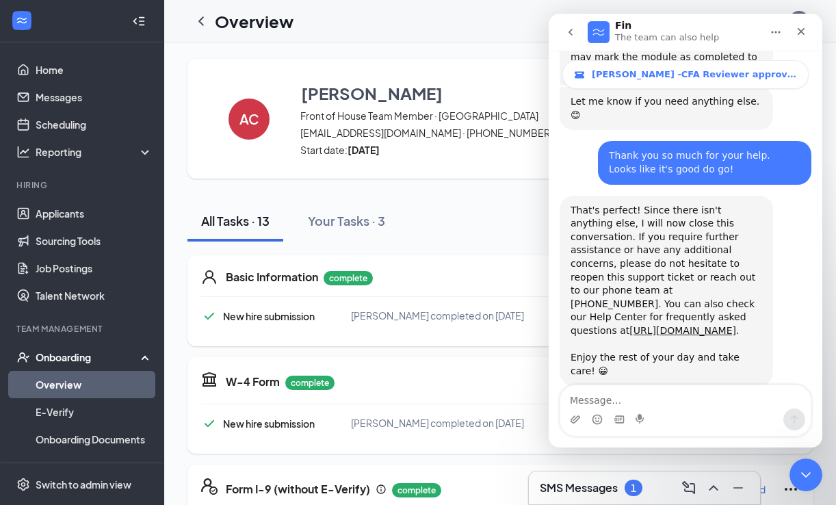
click at [723, 482] on span "Amazing" at bounding box center [719, 494] width 25 height 25
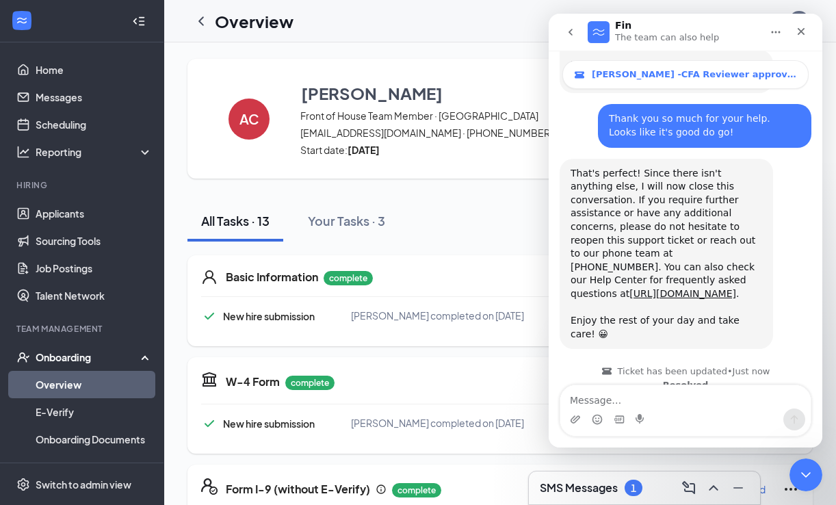
scroll to position [1998, 0]
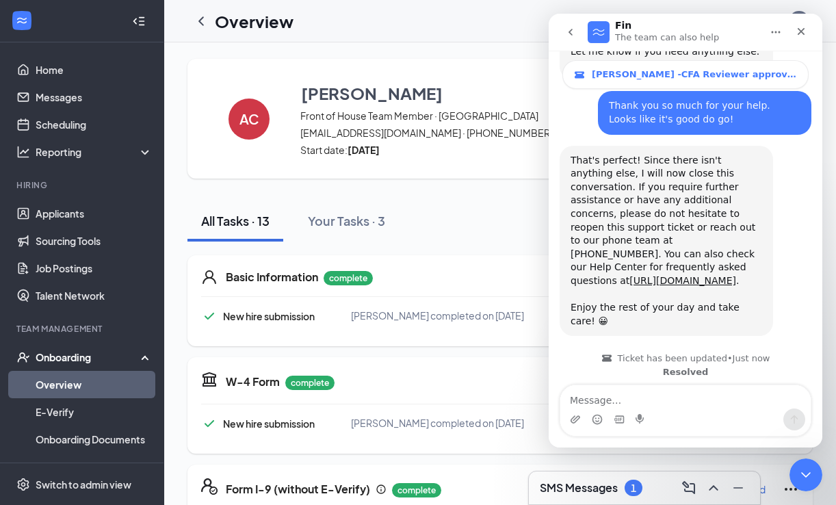
type textarea "quick, knowledgable and friendly. than"
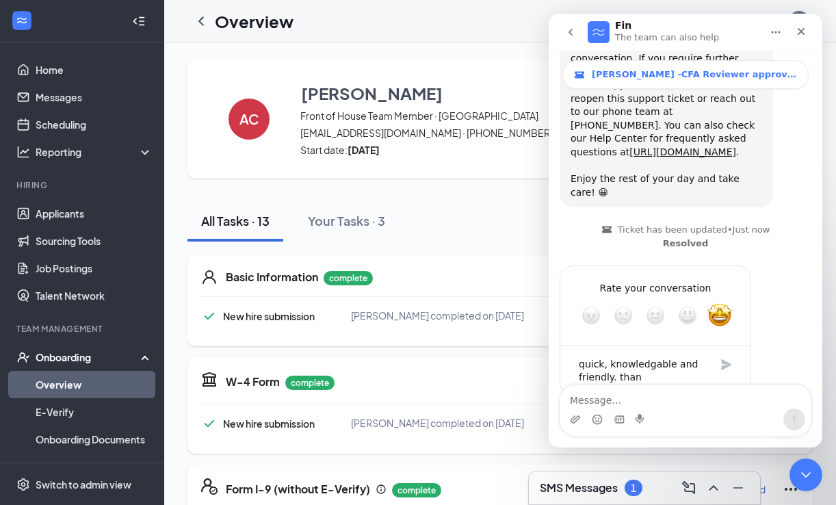
type textarea "k"
type textarea "Thank you for your help!"
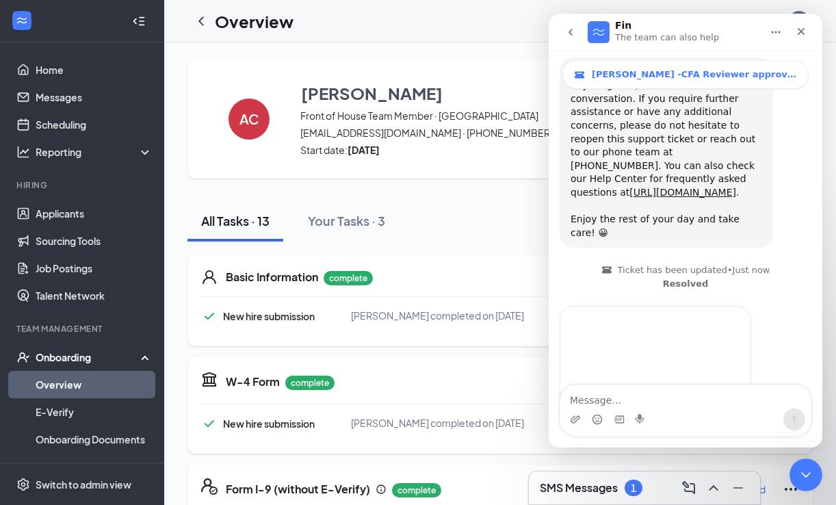
scroll to position [2078, 0]
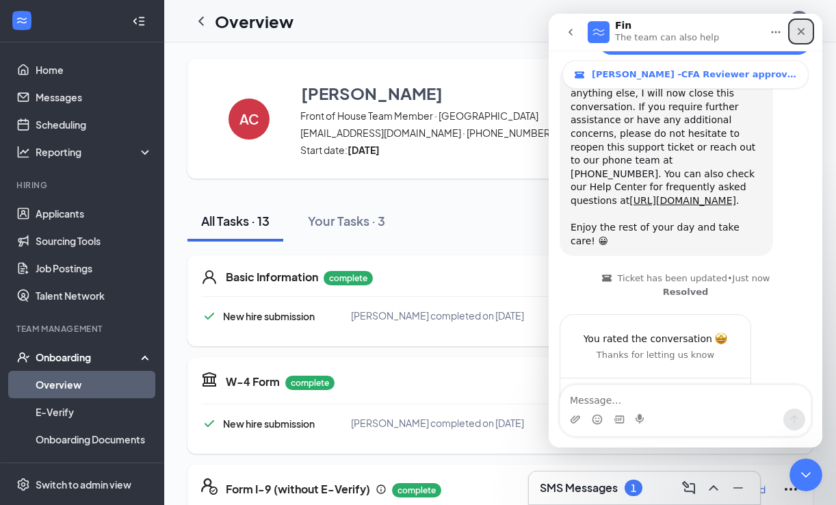
click at [803, 26] on icon "Close" at bounding box center [801, 31] width 11 height 11
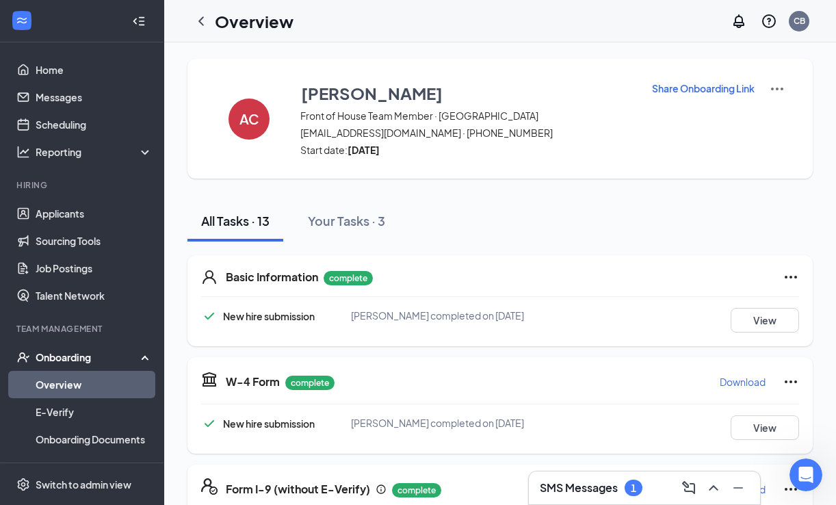
click at [603, 490] on h3 "SMS Messages" at bounding box center [579, 487] width 78 height 15
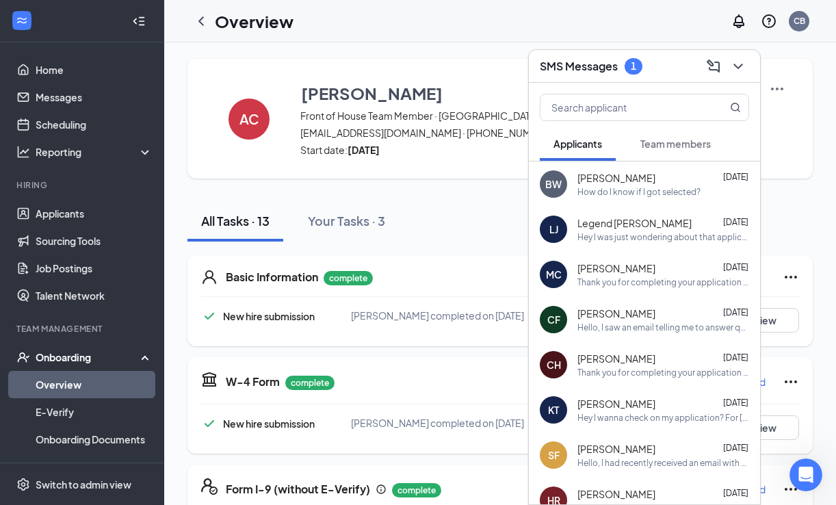
click at [669, 147] on span "Team members" at bounding box center [675, 144] width 70 height 12
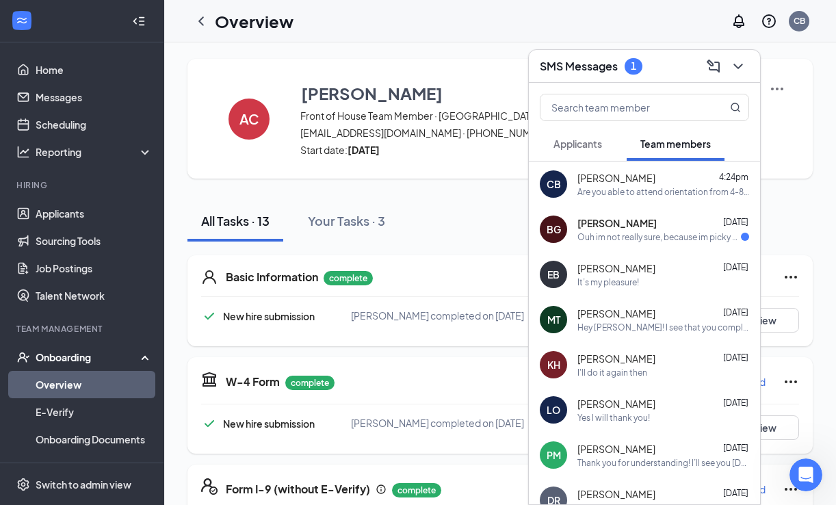
click at [624, 233] on div "Ouh im not really sure, because im picky with my pants i dont like them very ti…" at bounding box center [659, 237] width 164 height 12
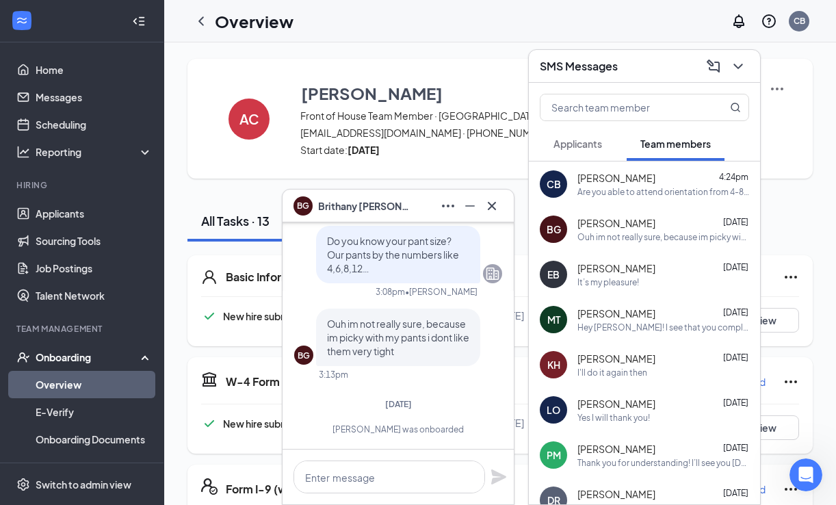
scroll to position [0, 0]
click at [492, 208] on icon "Cross" at bounding box center [492, 206] width 16 height 16
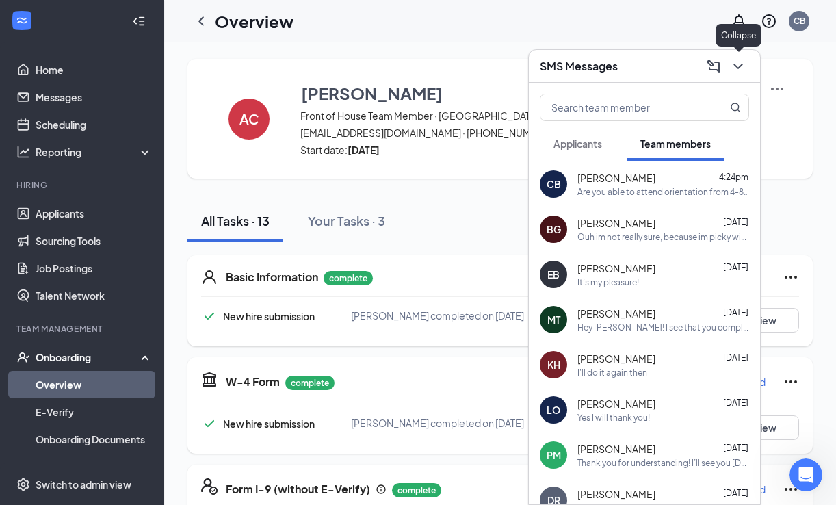
click at [744, 66] on icon "ChevronDown" at bounding box center [738, 66] width 16 height 16
